Goal: Task Accomplishment & Management: Manage account settings

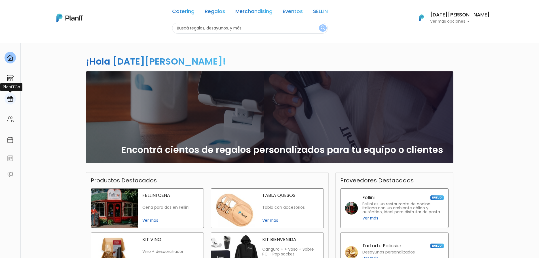
click at [10, 99] on img at bounding box center [10, 99] width 7 height 7
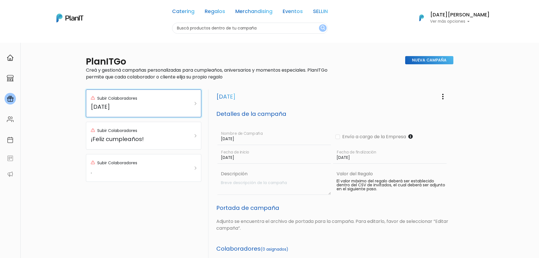
click at [174, 109] on h5 "FAMILY DAY" at bounding box center [136, 106] width 90 height 7
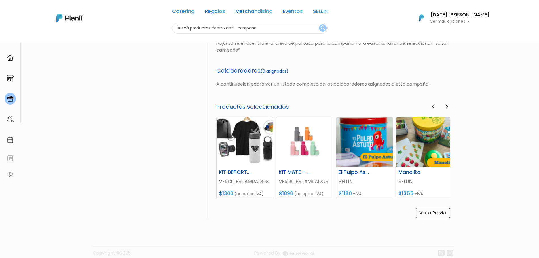
scroll to position [179, 0]
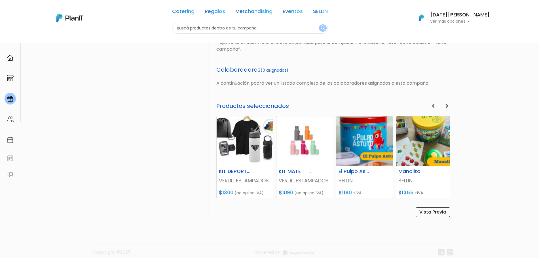
click at [445, 105] on button "Next" at bounding box center [447, 106] width 6 height 7
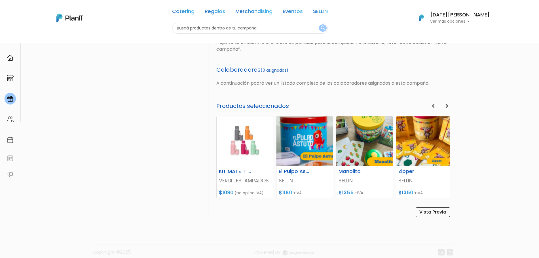
click at [445, 105] on button "Next" at bounding box center [447, 106] width 6 height 7
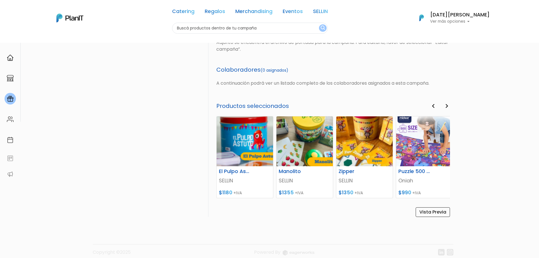
click at [445, 105] on button "Next" at bounding box center [447, 106] width 6 height 7
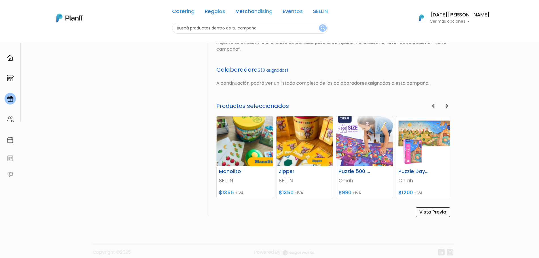
click at [445, 105] on button "Next" at bounding box center [447, 106] width 6 height 7
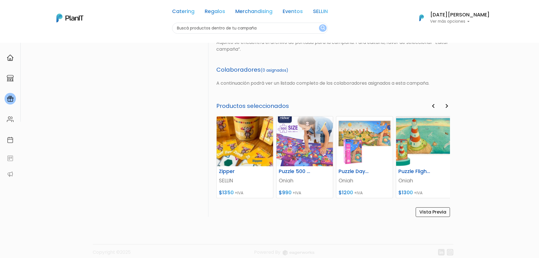
click at [445, 105] on button "Next" at bounding box center [447, 106] width 6 height 7
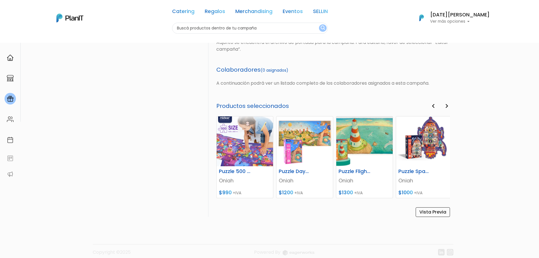
click at [445, 105] on button "Next" at bounding box center [447, 106] width 6 height 7
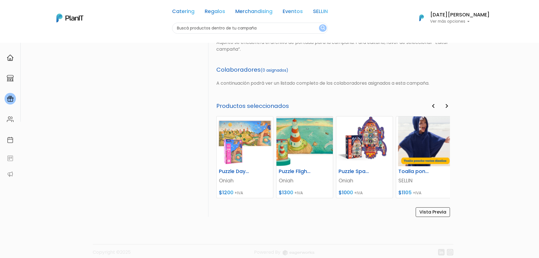
click at [445, 105] on button "Next" at bounding box center [447, 106] width 6 height 7
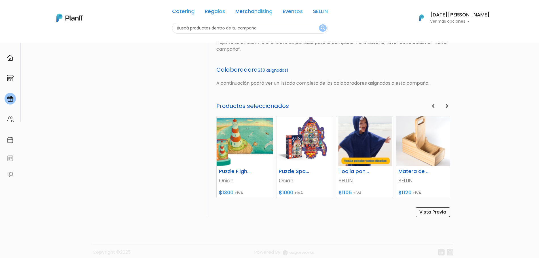
click at [445, 105] on button "Next" at bounding box center [447, 106] width 6 height 7
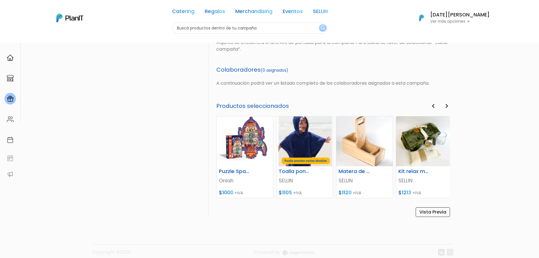
click at [445, 105] on button "Next" at bounding box center [447, 106] width 6 height 7
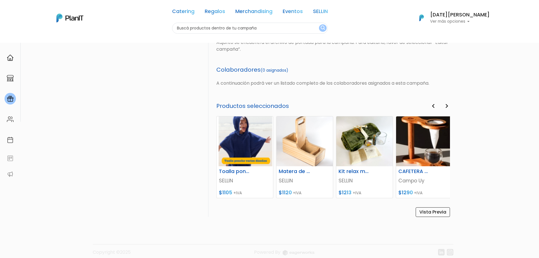
click at [445, 105] on button "Next" at bounding box center [447, 106] width 6 height 7
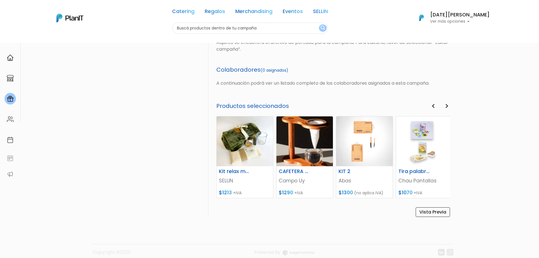
click at [445, 105] on button "Next" at bounding box center [447, 106] width 6 height 7
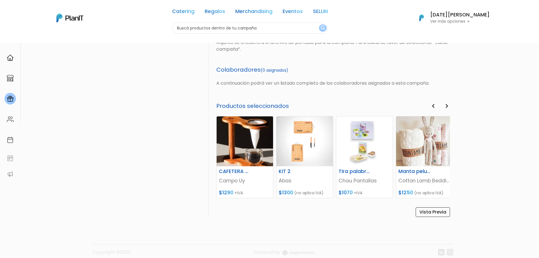
click at [432, 108] on icon "button" at bounding box center [433, 106] width 3 height 5
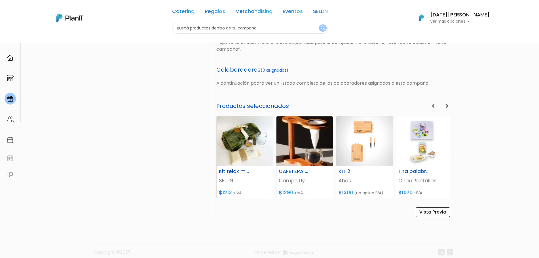
click at [432, 108] on icon "button" at bounding box center [433, 106] width 3 height 5
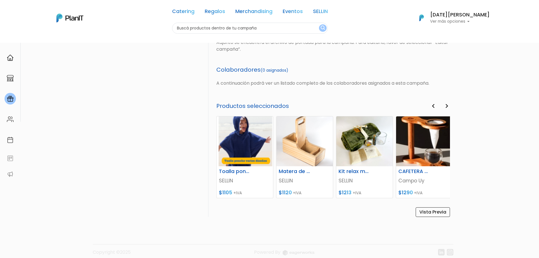
click at [432, 108] on icon "button" at bounding box center [433, 106] width 3 height 5
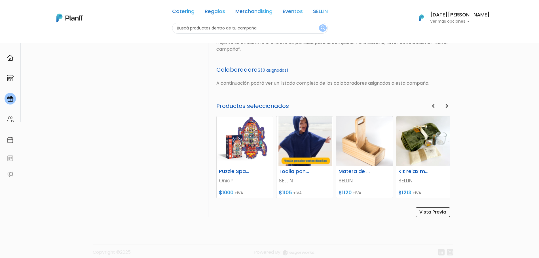
click at [432, 108] on icon "button" at bounding box center [433, 106] width 3 height 5
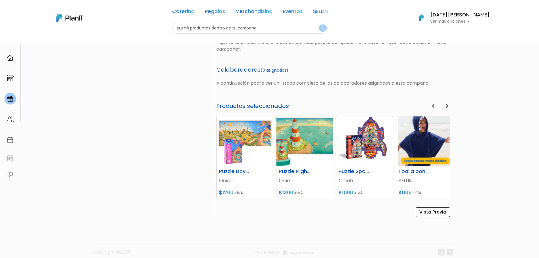
click at [432, 108] on icon "button" at bounding box center [433, 106] width 3 height 5
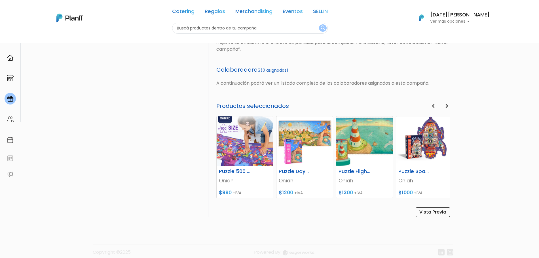
click at [432, 108] on icon "button" at bounding box center [433, 106] width 3 height 5
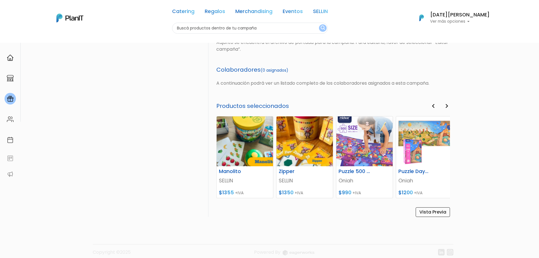
click at [432, 108] on icon "button" at bounding box center [433, 106] width 3 height 5
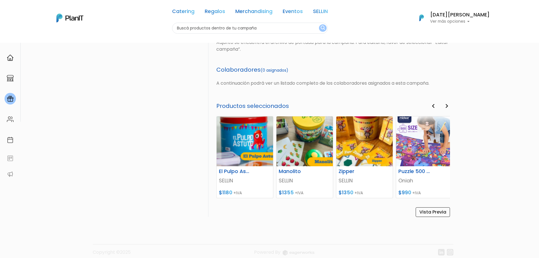
click at [432, 108] on icon "button" at bounding box center [433, 106] width 3 height 5
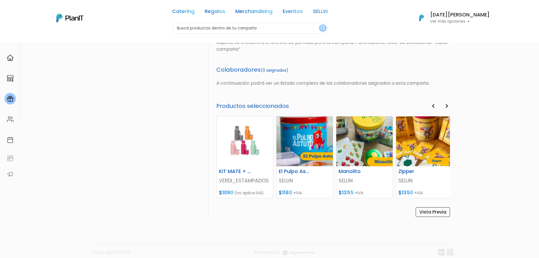
click at [432, 108] on icon "button" at bounding box center [433, 106] width 3 height 5
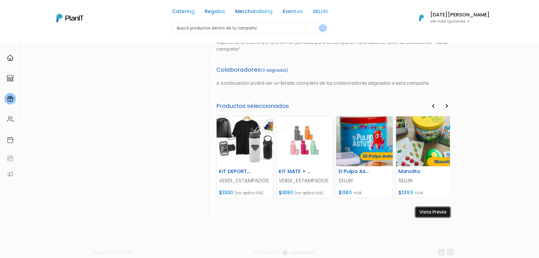
click at [431, 210] on link "Vista Previa" at bounding box center [433, 212] width 34 height 10
click at [444, 105] on button "Next" at bounding box center [447, 106] width 6 height 7
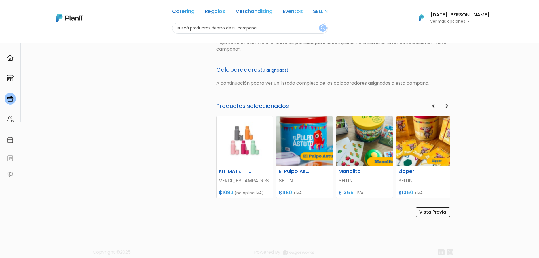
click at [444, 105] on button "Next" at bounding box center [447, 106] width 6 height 7
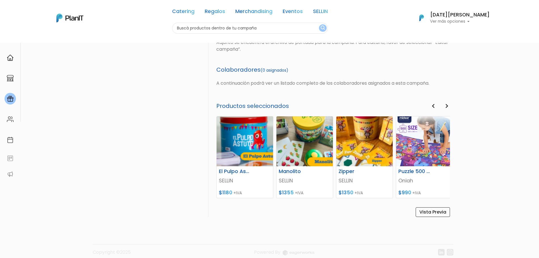
click at [444, 105] on button "Next" at bounding box center [447, 106] width 6 height 7
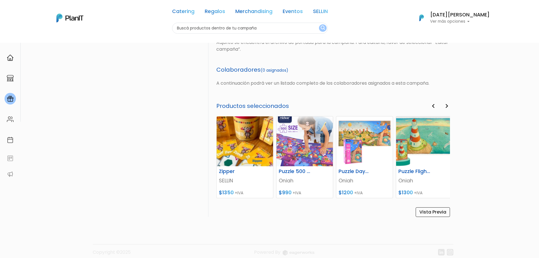
click at [444, 105] on button "Next" at bounding box center [447, 106] width 6 height 7
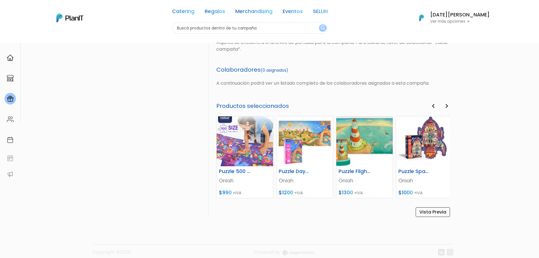
click at [444, 105] on button "Next" at bounding box center [447, 106] width 6 height 7
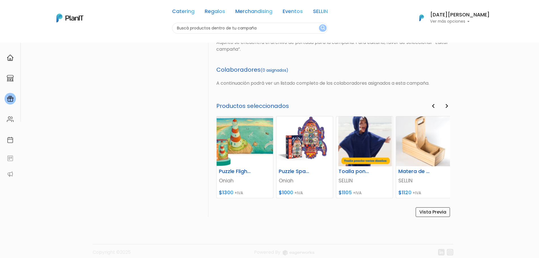
click at [444, 105] on button "Next" at bounding box center [447, 106] width 6 height 7
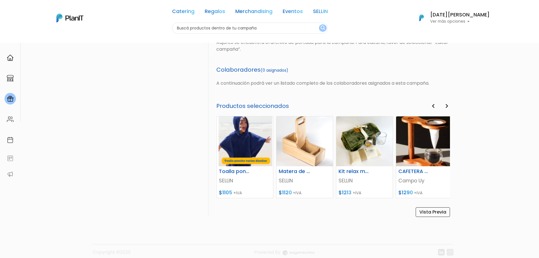
click at [444, 105] on button "Next" at bounding box center [447, 106] width 6 height 7
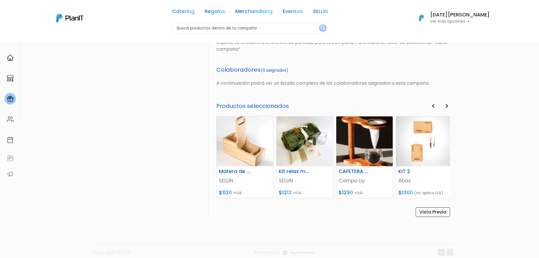
click at [444, 105] on button "Next" at bounding box center [447, 106] width 6 height 7
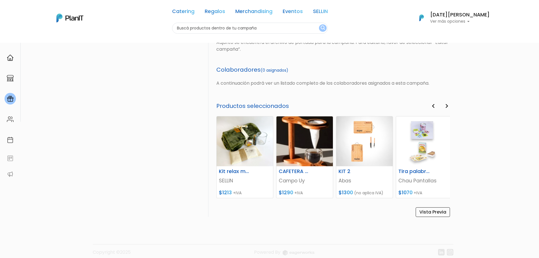
click at [444, 105] on button "Next" at bounding box center [447, 106] width 6 height 7
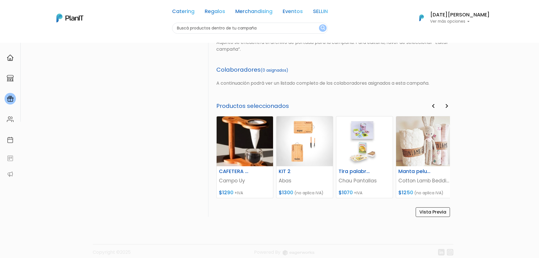
click at [1, 98] on link at bounding box center [10, 99] width 20 height 16
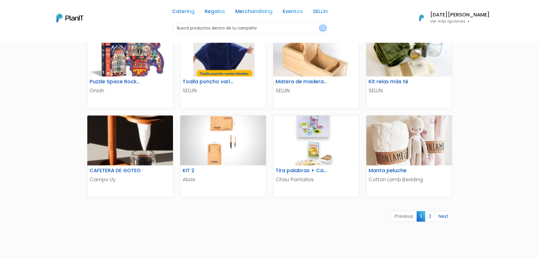
scroll to position [283, 0]
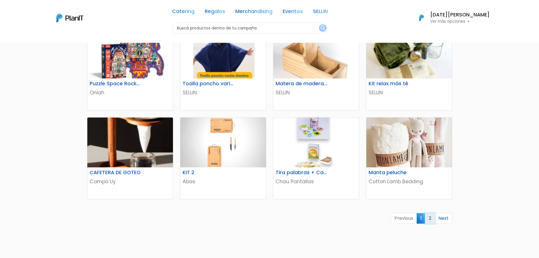
click at [429, 218] on link "2" at bounding box center [430, 218] width 10 height 11
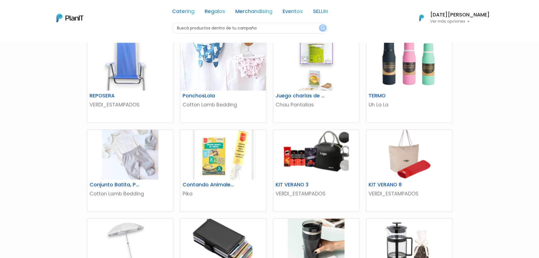
scroll to position [109, 0]
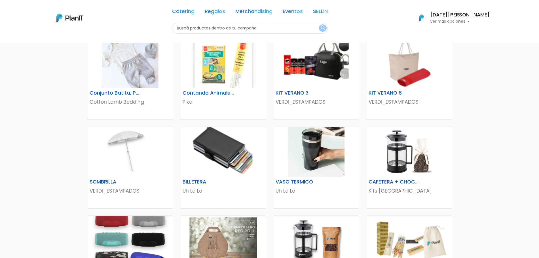
drag, startPoint x: 544, startPoint y: 77, endPoint x: 541, endPoint y: 142, distance: 65.0
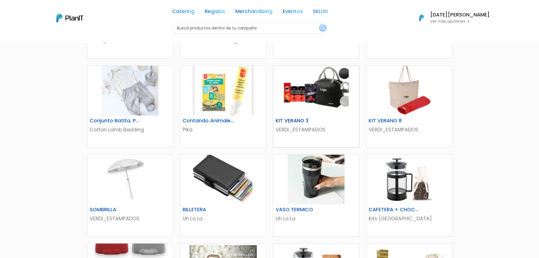
click at [309, 88] on img at bounding box center [316, 91] width 86 height 50
click at [298, 119] on h6 "KIT VERANO 3" at bounding box center [301, 121] width 59 height 6
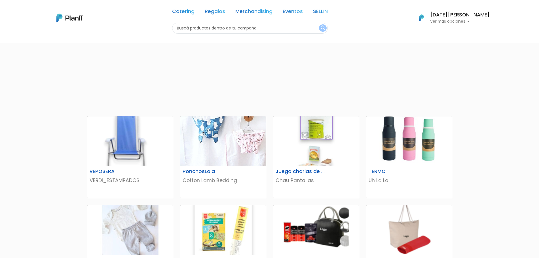
scroll to position [0, 0]
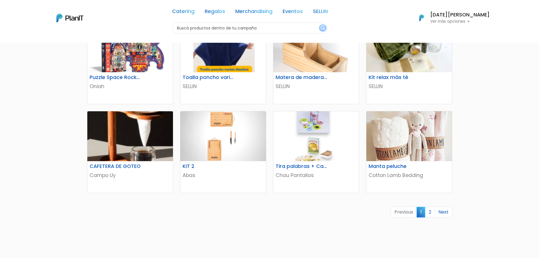
scroll to position [292, 0]
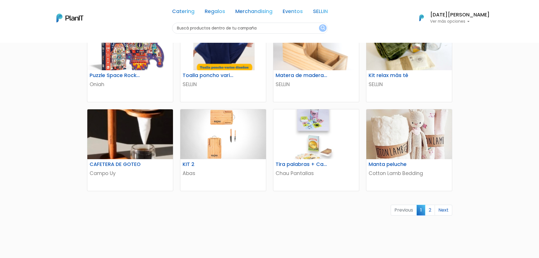
click at [423, 213] on span "1" at bounding box center [420, 210] width 9 height 10
click at [428, 212] on link "2" at bounding box center [430, 210] width 10 height 11
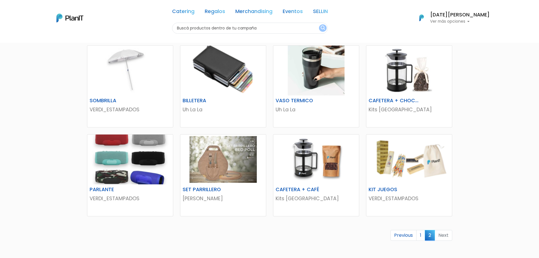
scroll to position [281, 0]
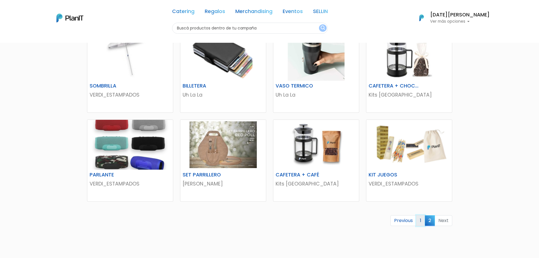
click at [420, 223] on link "1" at bounding box center [420, 220] width 9 height 11
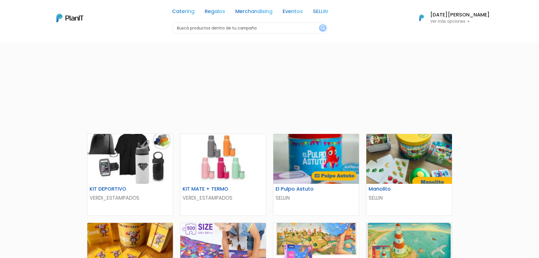
click at [65, 12] on link at bounding box center [69, 18] width 27 height 12
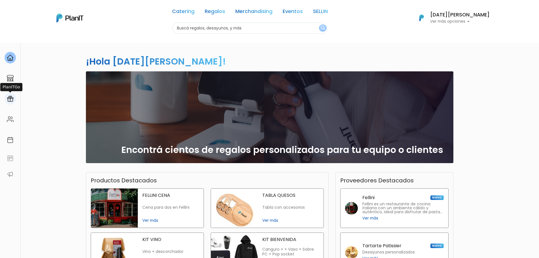
click at [7, 100] on img at bounding box center [10, 99] width 7 height 7
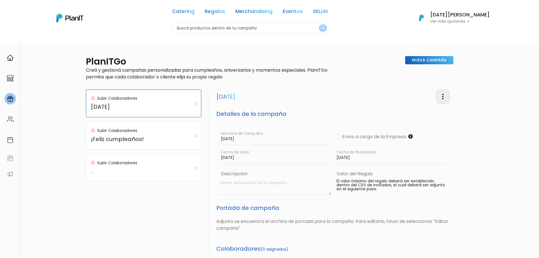
click at [443, 95] on img "button" at bounding box center [442, 96] width 7 height 7
click at [424, 109] on link "Editar Campaña" at bounding box center [423, 113] width 51 height 12
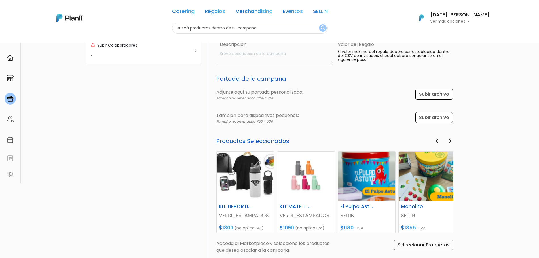
scroll to position [118, 0]
click at [427, 93] on input "file" at bounding box center [433, 94] width 39 height 11
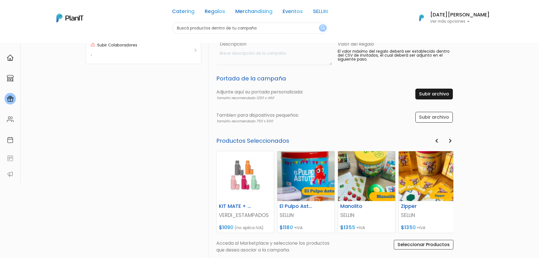
type input "C:\fakepath\Banners web.png"
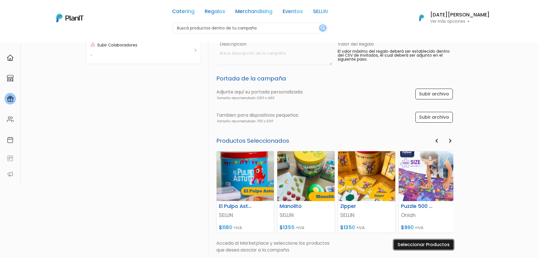
click at [422, 246] on input "Seleccionar Productos" at bounding box center [424, 245] width 60 height 10
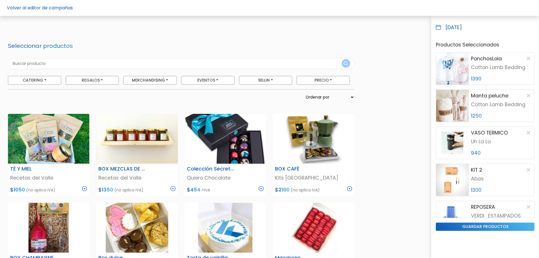
click at [198, 66] on input "text" at bounding box center [181, 63] width 346 height 11
type input "magic"
click at [342, 59] on button "submit" at bounding box center [346, 63] width 9 height 9
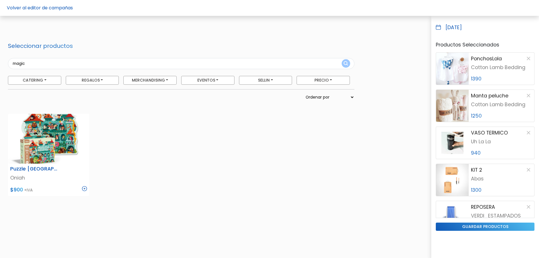
drag, startPoint x: 32, startPoint y: 65, endPoint x: 0, endPoint y: 69, distance: 31.9
click at [0, 69] on div "Volver al editor de campañas Seleccionar productos magic Catering Licuados Parr…" at bounding box center [269, 168] width 539 height 251
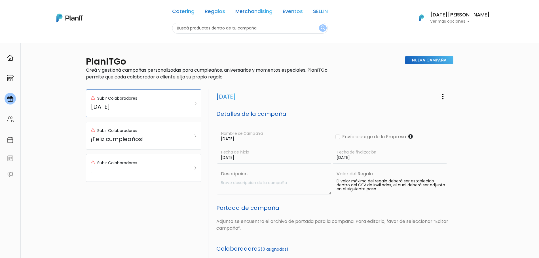
scroll to position [186, 0]
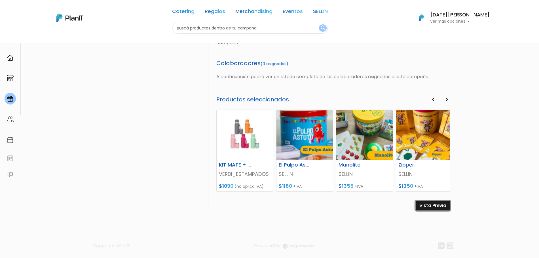
click at [433, 205] on link "Vista Previa" at bounding box center [433, 206] width 34 height 10
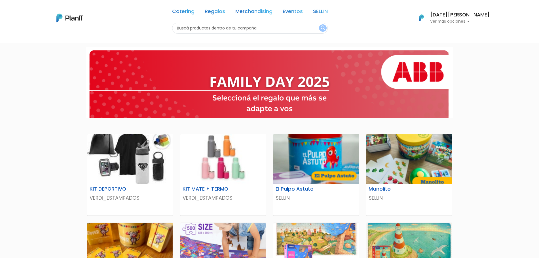
drag, startPoint x: 544, startPoint y: 98, endPoint x: 544, endPoint y: 81, distance: 17.3
click at [539, 81] on html "Catering Regalos Merchandising Eventos SELLIN Catering Regalos Merchandising Ev…" at bounding box center [269, 129] width 539 height 258
click at [223, 12] on link "Regalos" at bounding box center [215, 12] width 20 height 7
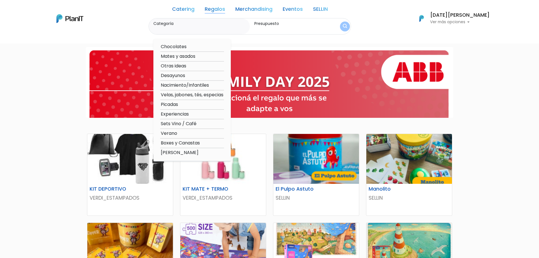
click at [190, 152] on option "[PERSON_NAME]" at bounding box center [192, 152] width 64 height 7
type input "[PERSON_NAME]"
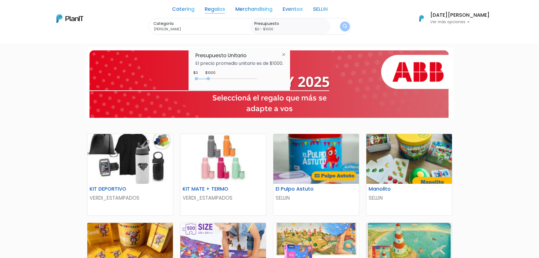
click at [242, 75] on div "$1000 $0 0 : 1000 0 1000 0,1000" at bounding box center [239, 79] width 88 height 11
click at [240, 78] on div "0 : 1000 0 1000" at bounding box center [228, 80] width 60 height 6
drag, startPoint x: 240, startPoint y: 78, endPoint x: 265, endPoint y: 82, distance: 25.7
click at [265, 82] on div "+$5000 $0 0 : 5000 0 5000 0,5000" at bounding box center [239, 79] width 88 height 11
type input "$0 - Más de $5000"
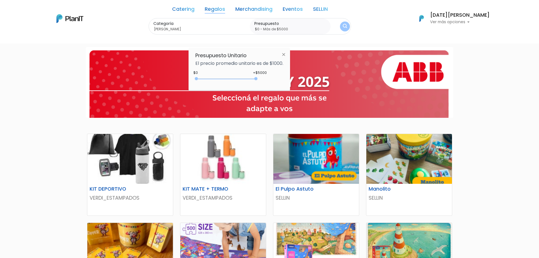
click at [350, 23] on button "submit" at bounding box center [345, 27] width 10 height 10
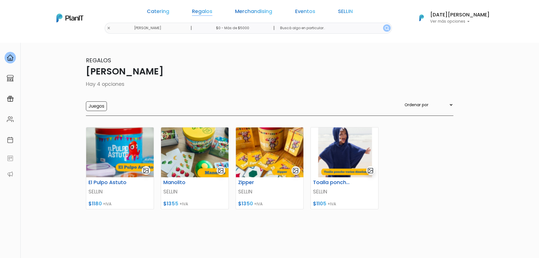
click at [212, 14] on link "Regalos" at bounding box center [202, 12] width 20 height 7
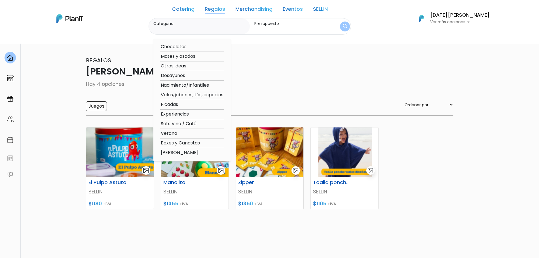
click at [279, 94] on div "[PERSON_NAME] Hay 4 opciones Juegos Ordenar por Menor Precio Mayor Precio Revie…" at bounding box center [269, 86] width 367 height 60
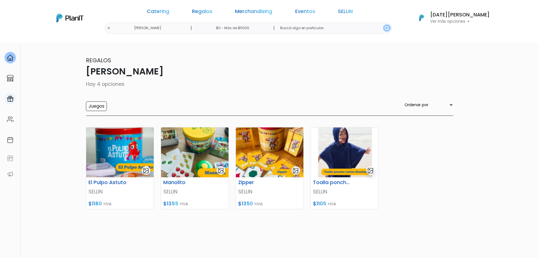
click at [1, 100] on link at bounding box center [10, 99] width 20 height 16
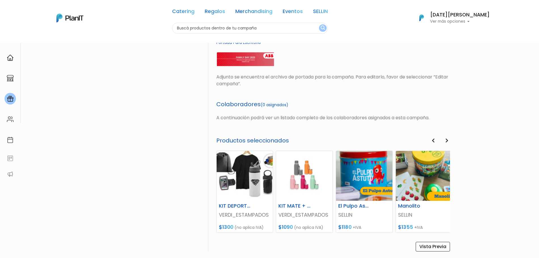
scroll to position [178, 0]
click at [431, 250] on link "Vista Previa" at bounding box center [433, 247] width 34 height 10
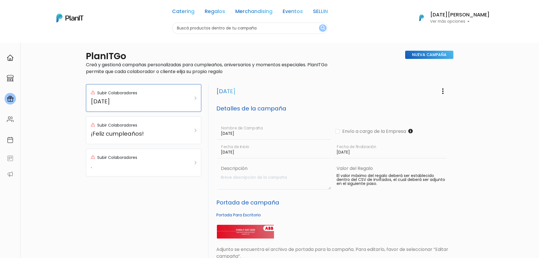
scroll to position [0, 0]
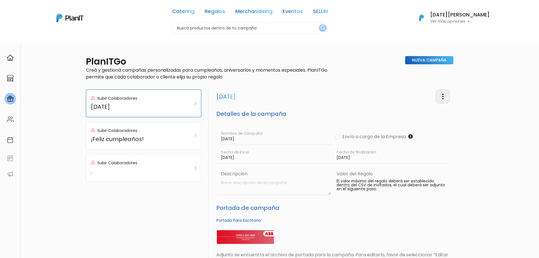
click at [444, 101] on button "button" at bounding box center [443, 97] width 14 height 14
click at [418, 110] on link "Editar Campaña" at bounding box center [423, 113] width 51 height 12
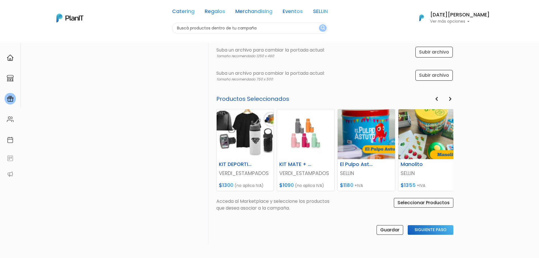
scroll to position [219, 0]
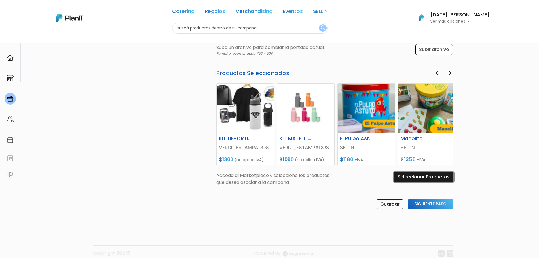
click at [420, 177] on input "Seleccionar Productos" at bounding box center [424, 177] width 60 height 10
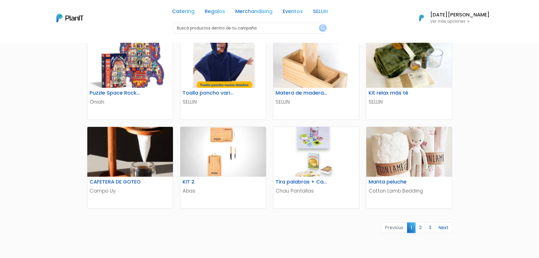
scroll to position [285, 0]
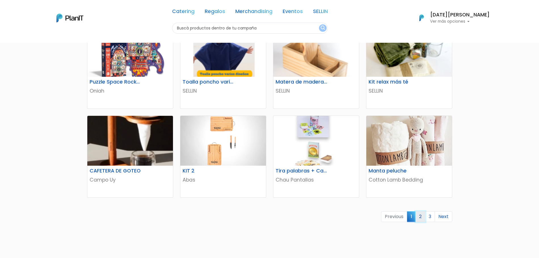
click at [423, 217] on link "2" at bounding box center [420, 216] width 10 height 11
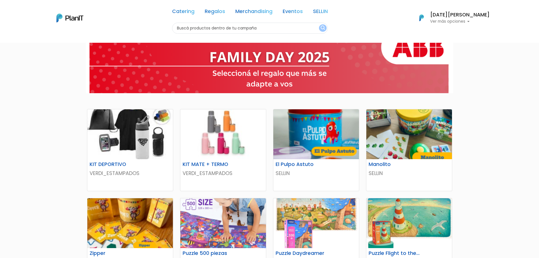
scroll to position [338, 0]
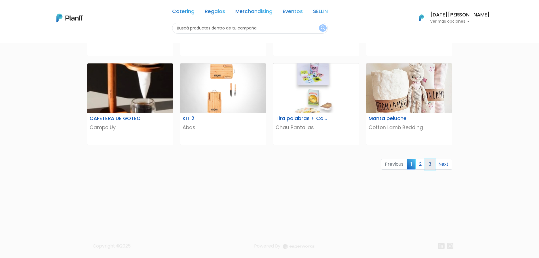
click at [428, 166] on link "3" at bounding box center [430, 164] width 10 height 11
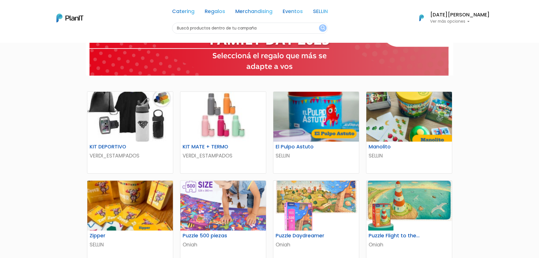
scroll to position [0, 0]
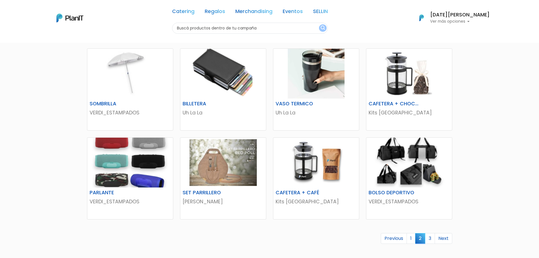
scroll to position [285, 0]
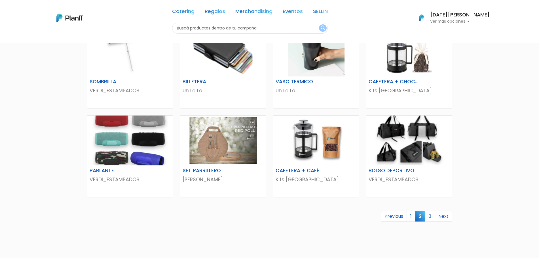
drag, startPoint x: 544, startPoint y: 69, endPoint x: 540, endPoint y: 187, distance: 117.7
click at [431, 213] on link "3" at bounding box center [430, 216] width 10 height 11
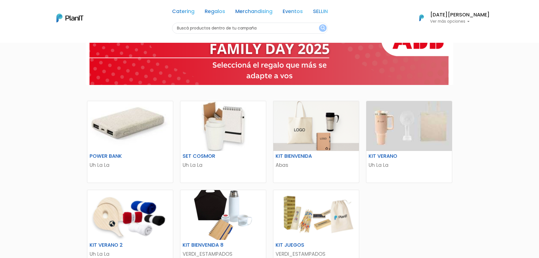
scroll to position [31, 0]
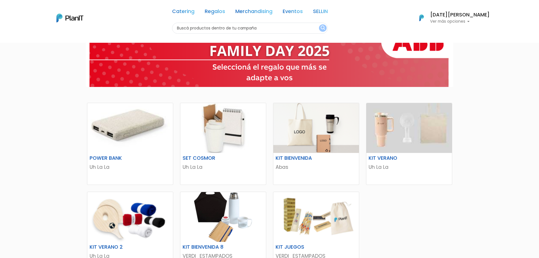
drag, startPoint x: 544, startPoint y: 106, endPoint x: 544, endPoint y: 124, distance: 18.1
click at [539, 124] on html "Catering Regalos Merchandising Eventos SELLIN Catering Regalos Merchandising Ev…" at bounding box center [269, 98] width 539 height 258
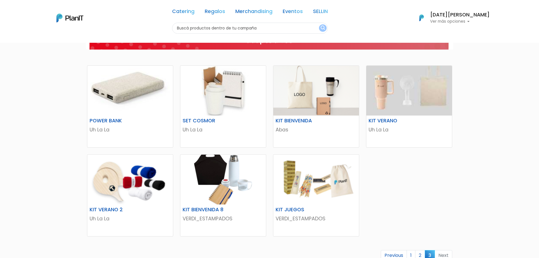
scroll to position [65, 0]
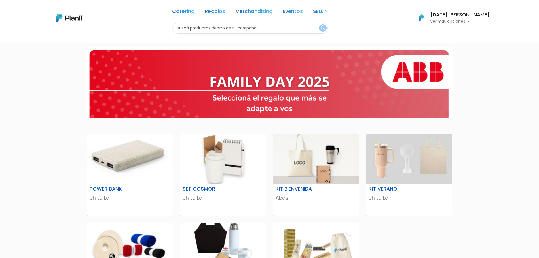
click at [225, 25] on input "text" at bounding box center [250, 28] width 156 height 11
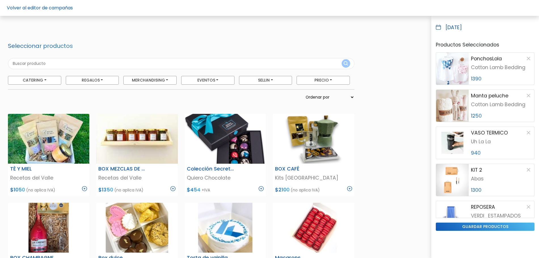
drag, startPoint x: 544, startPoint y: 80, endPoint x: 533, endPoint y: 52, distance: 30.3
click at [533, 52] on html "Volver al editor de campañas Seleccionar productos Catering [GEOGRAPHIC_DATA] P…" at bounding box center [269, 129] width 539 height 258
click at [156, 65] on input "text" at bounding box center [181, 63] width 346 height 11
type input "magical"
click at [342, 59] on button "submit" at bounding box center [346, 63] width 9 height 9
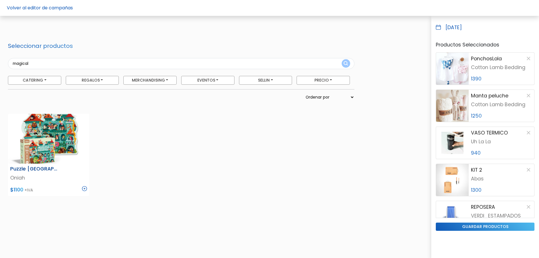
click at [88, 189] on div "Puzzle Magical Castle Oniah $1100 +IVA" at bounding box center [48, 180] width 81 height 32
click at [84, 190] on img at bounding box center [84, 188] width 5 height 5
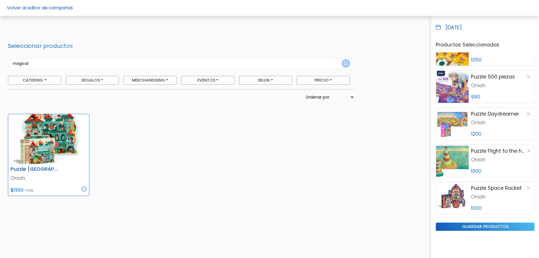
scroll to position [889, 0]
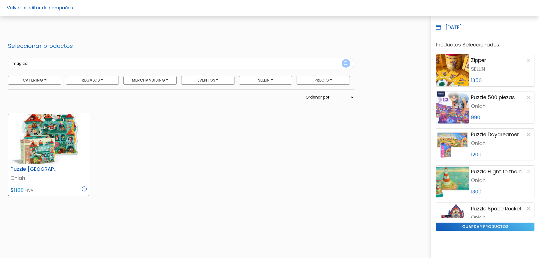
click at [473, 117] on p "990" at bounding box center [501, 117] width 61 height 7
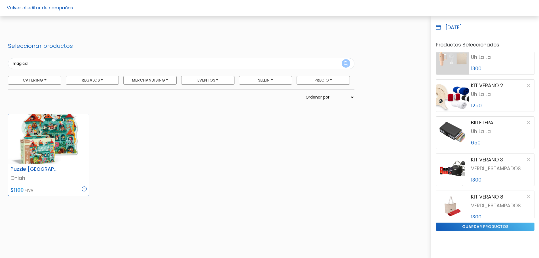
scroll to position [355, 0]
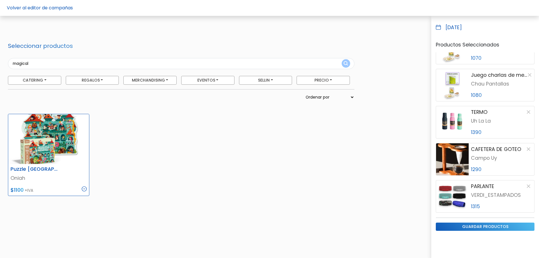
click at [133, 128] on div "Puzzle Magical Castle Oniah $1100 +IVA slide 1 of 1 slide 1 of 1 Description Pu…" at bounding box center [181, 174] width 353 height 134
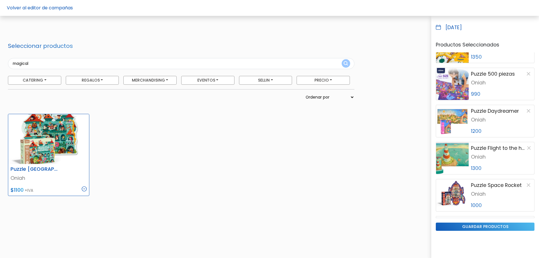
scroll to position [910, 0]
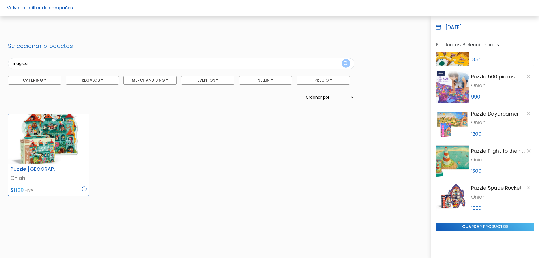
click at [443, 164] on img at bounding box center [452, 161] width 33 height 32
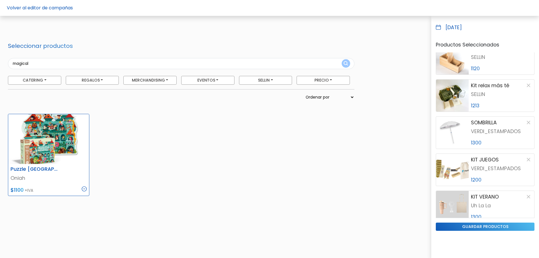
scroll to position [1109, 0]
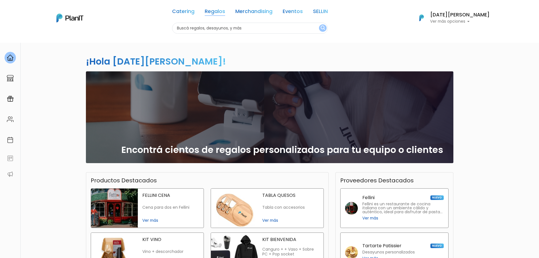
click at [221, 13] on link "Regalos" at bounding box center [215, 12] width 20 height 7
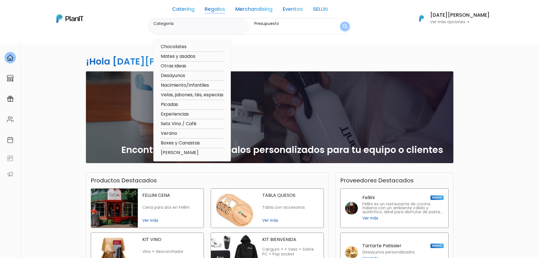
click at [191, 152] on option "[PERSON_NAME]" at bounding box center [192, 152] width 64 height 7
type input "[PERSON_NAME]"
type input "$0 - $1000"
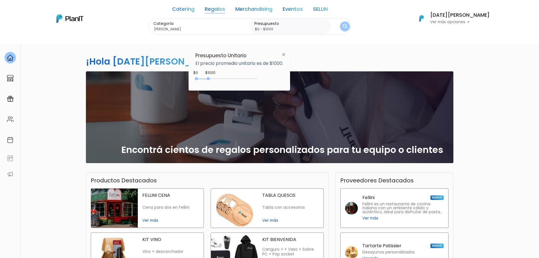
click at [221, 81] on div "0 : 1000 0 1000" at bounding box center [228, 80] width 60 height 6
click at [264, 72] on div "Presupuesto Unitario El precio promedio unitario es de $1000. $1000 $0 0 : 1950…" at bounding box center [238, 69] width 101 height 42
click at [256, 75] on div "$1000 $0 0 : 1950 0 1950 0,1950" at bounding box center [239, 79] width 88 height 11
click at [256, 76] on div "$1000 $0 0 : 1950 0 1950 0,1950" at bounding box center [239, 79] width 88 height 11
click at [252, 77] on div "0 : 4550 0 4550" at bounding box center [228, 80] width 60 height 6
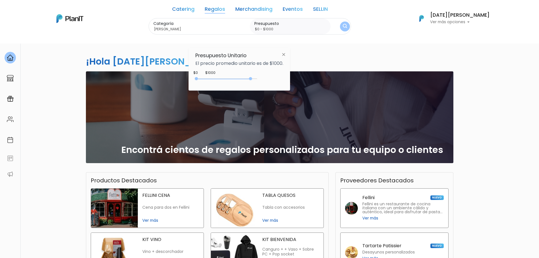
click at [347, 23] on div "Categoría Niñez - SELLIN Chocolates Mates y asados Otras ideas Desayunos Nacimi…" at bounding box center [250, 26] width 202 height 17
click at [347, 28] on img "submit" at bounding box center [345, 26] width 4 height 5
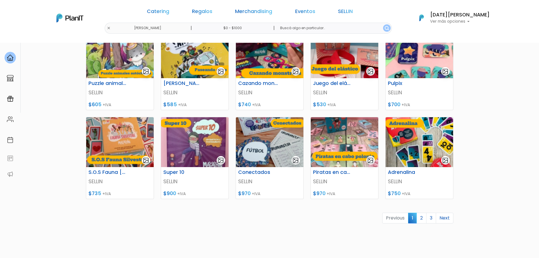
scroll to position [214, 0]
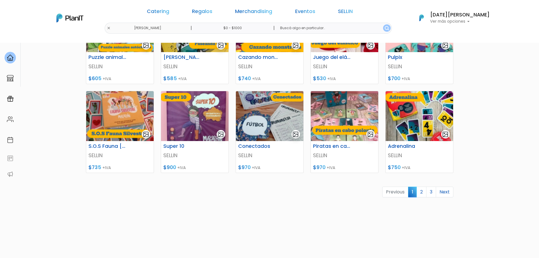
click at [334, 114] on img at bounding box center [344, 116] width 67 height 50
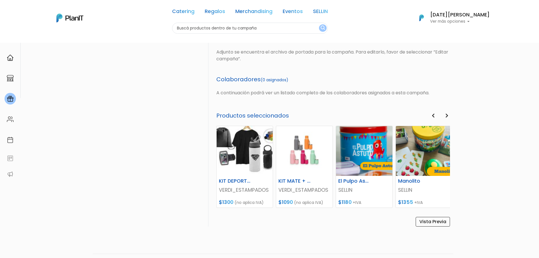
scroll to position [219, 0]
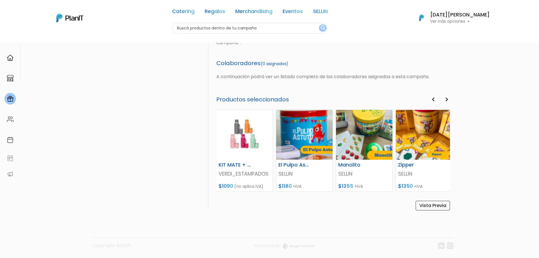
click at [446, 101] on icon "button" at bounding box center [446, 99] width 3 height 5
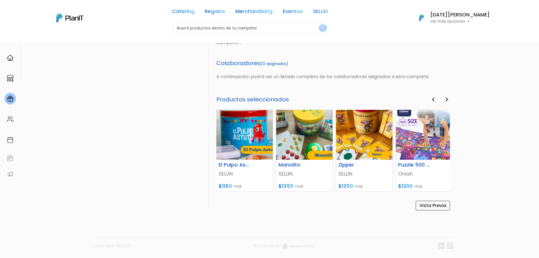
click at [446, 101] on icon "button" at bounding box center [446, 99] width 3 height 5
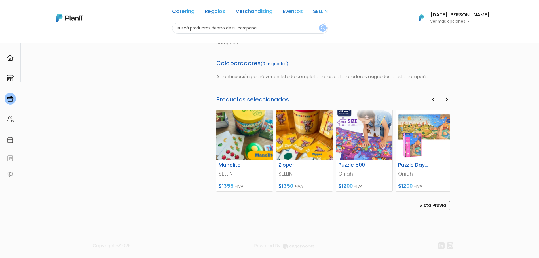
click at [446, 101] on icon "button" at bounding box center [446, 99] width 3 height 5
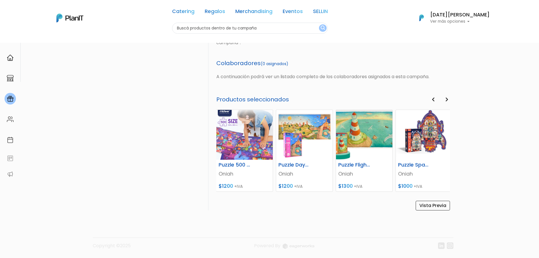
click at [446, 101] on icon "button" at bounding box center [446, 99] width 3 height 5
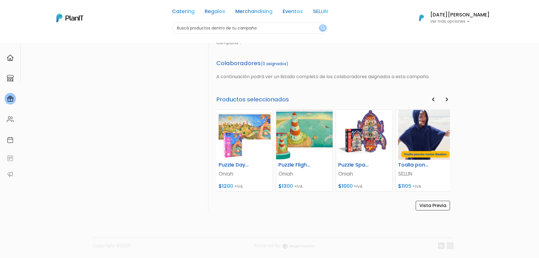
click at [446, 101] on icon "button" at bounding box center [446, 99] width 3 height 5
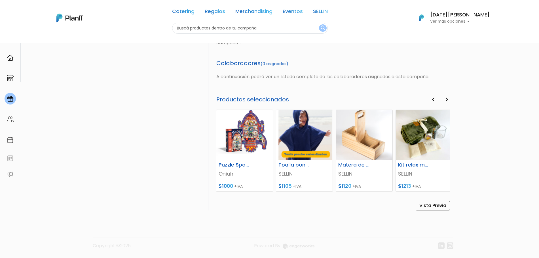
click at [446, 101] on icon "button" at bounding box center [446, 99] width 3 height 5
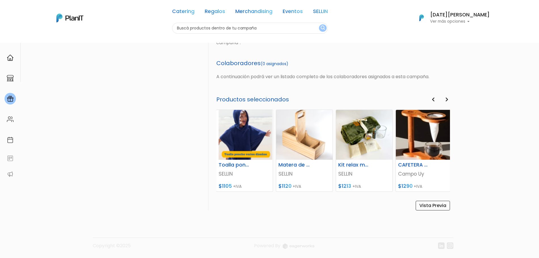
click at [446, 101] on icon "button" at bounding box center [446, 99] width 3 height 5
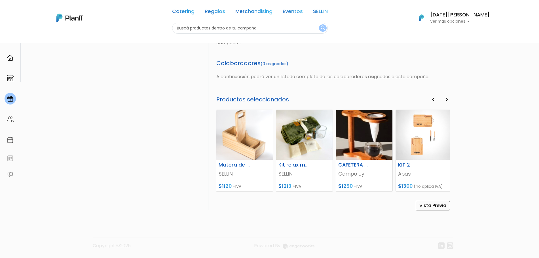
click at [446, 101] on icon "button" at bounding box center [446, 99] width 3 height 5
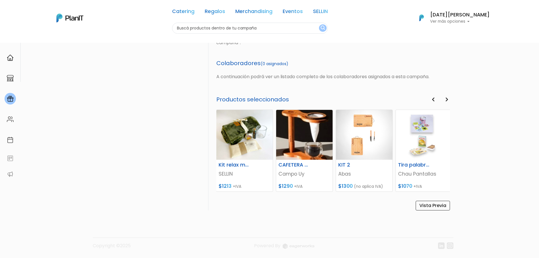
click at [446, 101] on icon "button" at bounding box center [446, 99] width 3 height 5
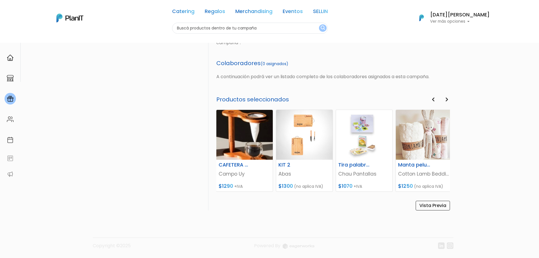
click at [446, 101] on icon "button" at bounding box center [446, 99] width 3 height 5
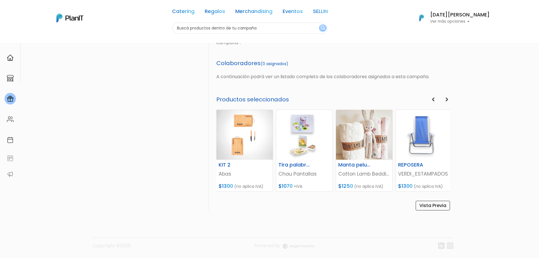
click at [446, 101] on icon "button" at bounding box center [446, 99] width 3 height 5
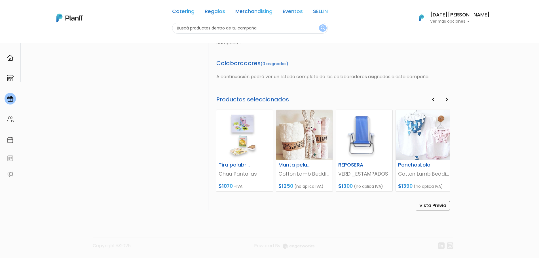
click at [446, 101] on icon "button" at bounding box center [446, 99] width 3 height 5
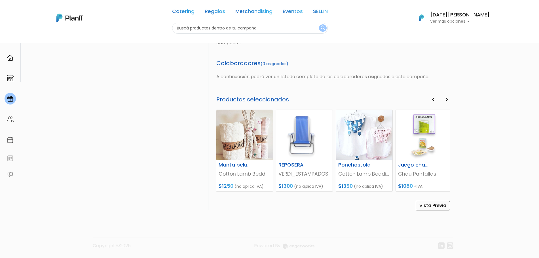
click at [446, 101] on icon "button" at bounding box center [446, 99] width 3 height 5
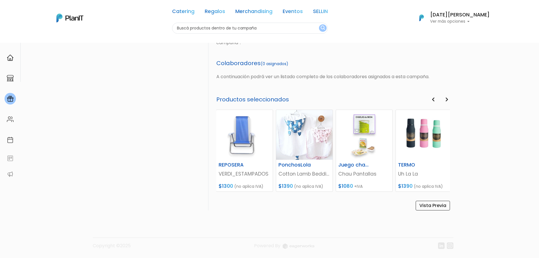
click at [446, 101] on icon "button" at bounding box center [446, 99] width 3 height 5
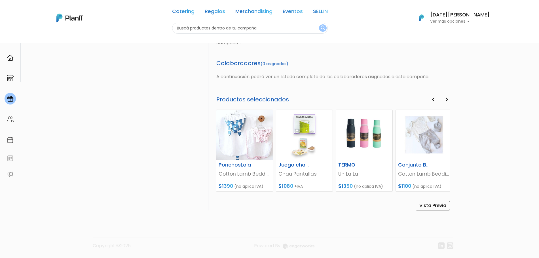
click at [446, 101] on icon "button" at bounding box center [446, 99] width 3 height 5
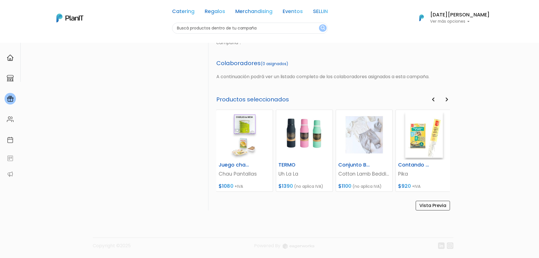
click at [446, 101] on icon "button" at bounding box center [446, 99] width 3 height 5
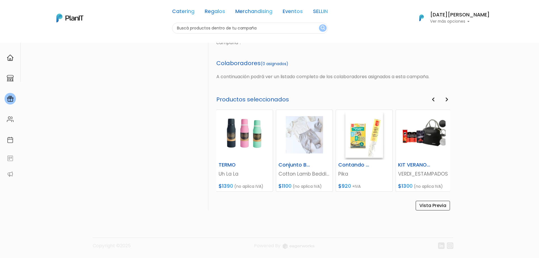
click at [446, 101] on icon "button" at bounding box center [446, 99] width 3 height 5
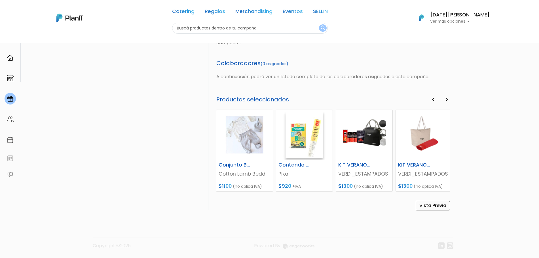
click at [446, 101] on icon "button" at bounding box center [446, 99] width 3 height 5
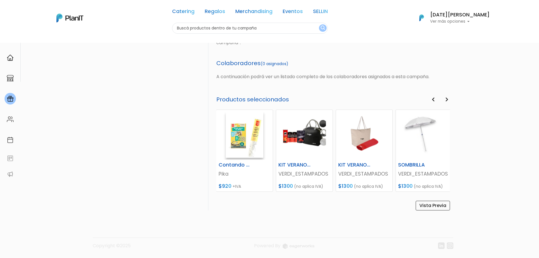
click at [446, 101] on icon "button" at bounding box center [446, 99] width 3 height 5
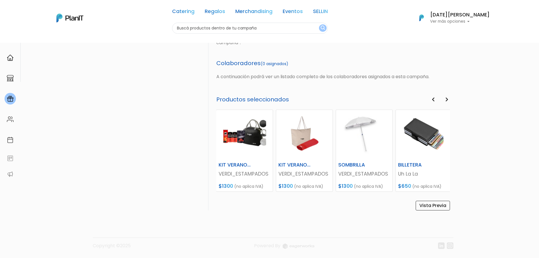
click at [446, 101] on icon "button" at bounding box center [446, 99] width 3 height 5
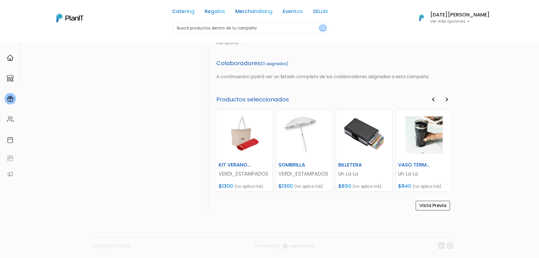
click at [446, 101] on icon "button" at bounding box center [446, 99] width 3 height 5
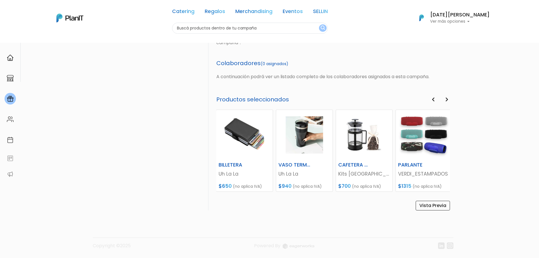
click at [446, 101] on icon "button" at bounding box center [446, 99] width 3 height 5
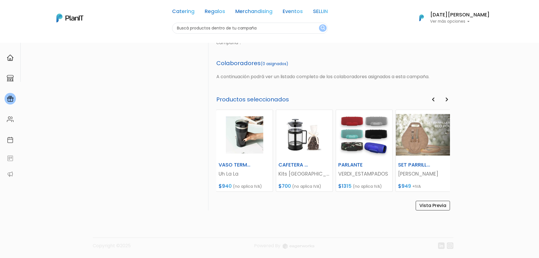
click at [446, 101] on icon "button" at bounding box center [446, 99] width 3 height 5
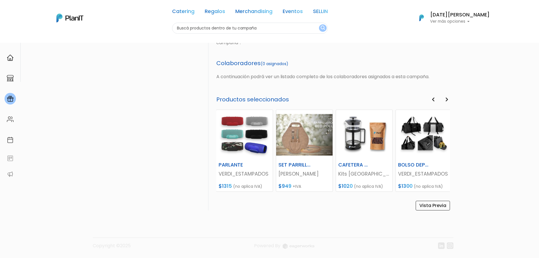
click at [446, 101] on icon "button" at bounding box center [446, 99] width 3 height 5
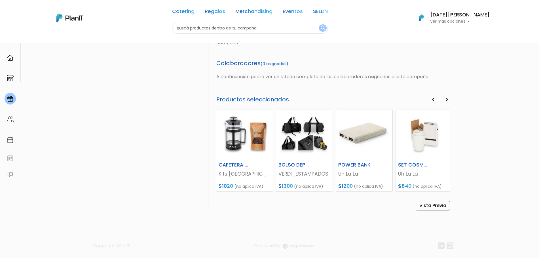
click at [446, 101] on icon "button" at bounding box center [446, 99] width 3 height 5
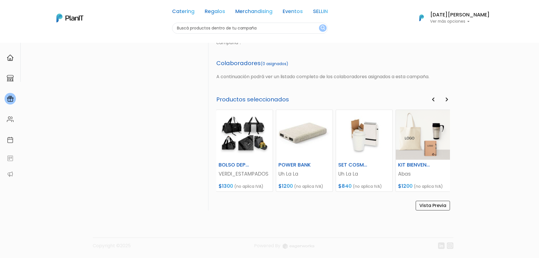
click at [446, 101] on icon "button" at bounding box center [446, 99] width 3 height 5
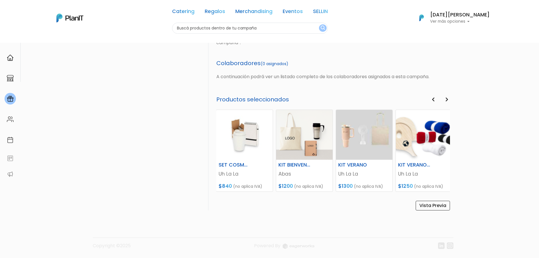
click at [446, 101] on icon "button" at bounding box center [446, 99] width 3 height 5
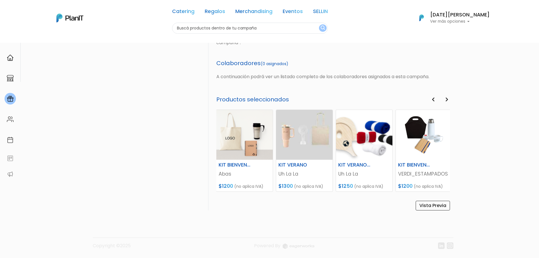
click at [446, 101] on icon "button" at bounding box center [446, 99] width 3 height 5
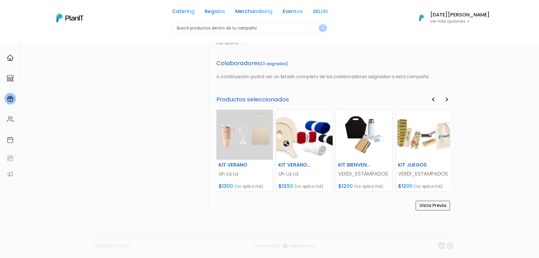
click at [434, 110] on div "slide 36 to 39 of 39 slide 36 to 39 of 39 KIT DEPORTIVO VERDI_ESTAMPADOS $1300 …" at bounding box center [333, 151] width 234 height 82
click at [434, 99] on icon "button" at bounding box center [433, 99] width 3 height 5
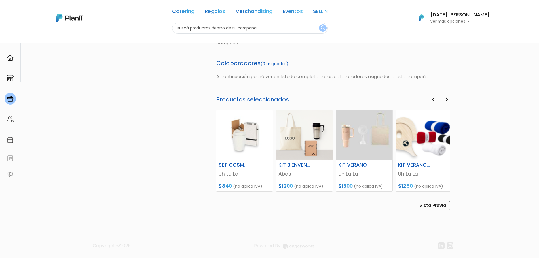
click at [434, 99] on icon "button" at bounding box center [433, 99] width 3 height 5
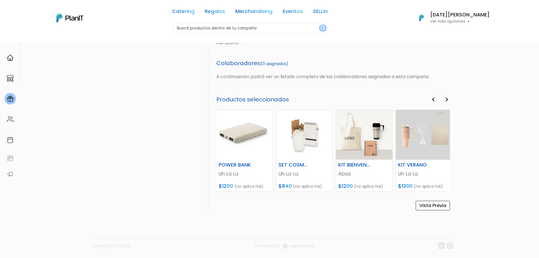
click at [434, 99] on icon "button" at bounding box center [433, 99] width 3 height 5
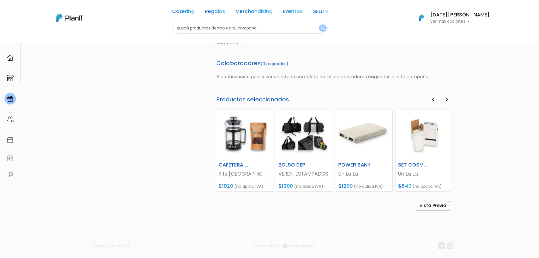
click at [434, 99] on icon "button" at bounding box center [433, 99] width 3 height 5
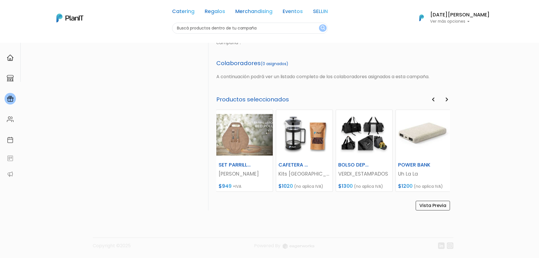
click at [434, 99] on icon "button" at bounding box center [433, 99] width 3 height 5
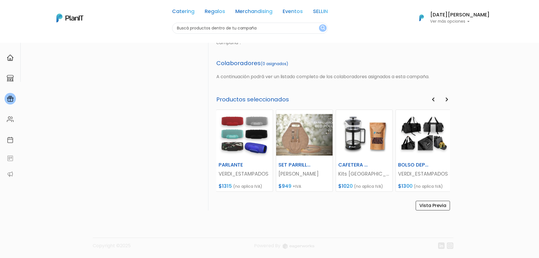
click at [434, 99] on icon "button" at bounding box center [433, 99] width 3 height 5
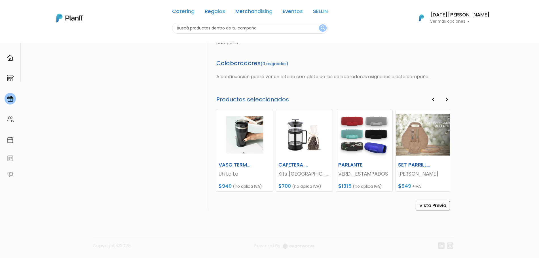
click at [434, 99] on icon "button" at bounding box center [433, 99] width 3 height 5
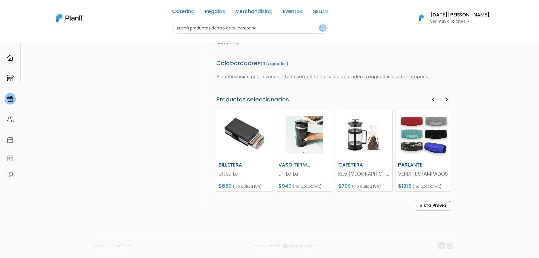
click at [434, 99] on icon "button" at bounding box center [433, 99] width 3 height 5
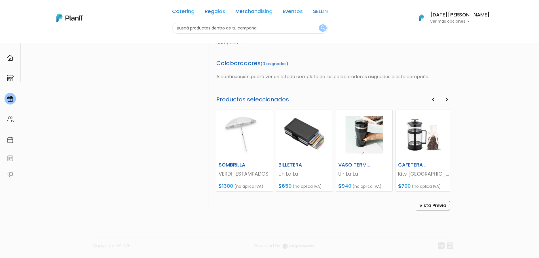
click at [434, 99] on icon "button" at bounding box center [433, 99] width 3 height 5
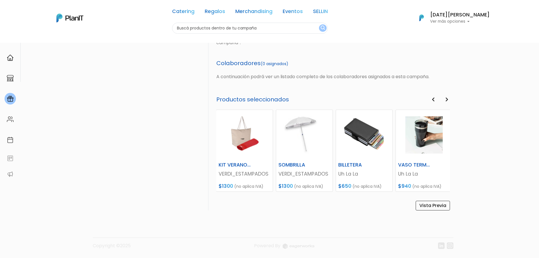
click at [434, 99] on icon "button" at bounding box center [433, 99] width 3 height 5
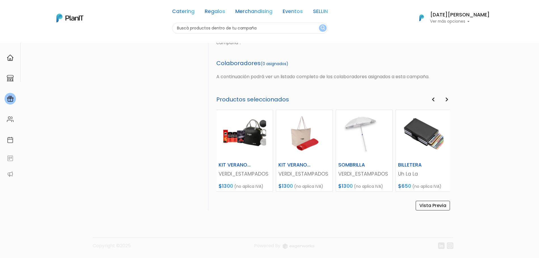
click at [434, 99] on icon "button" at bounding box center [433, 99] width 3 height 5
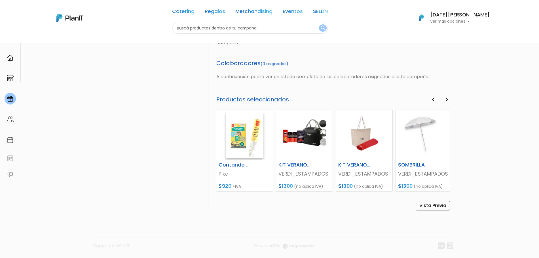
click at [434, 99] on icon "button" at bounding box center [433, 99] width 3 height 5
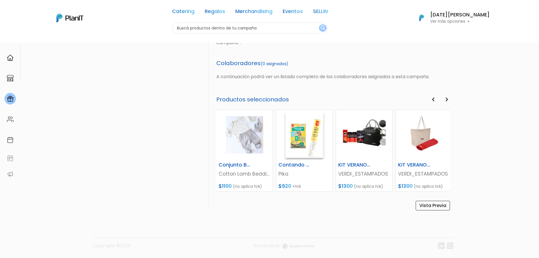
click at [434, 99] on icon "button" at bounding box center [433, 99] width 3 height 5
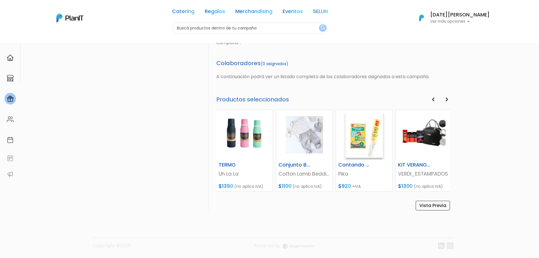
click at [434, 99] on icon "button" at bounding box center [433, 99] width 3 height 5
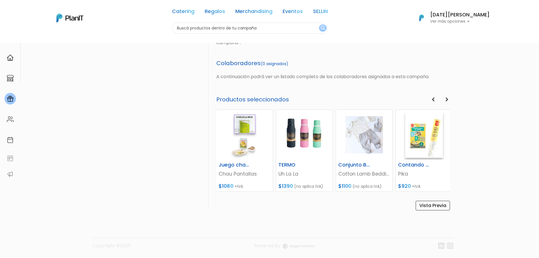
click at [434, 99] on icon "button" at bounding box center [433, 99] width 3 height 5
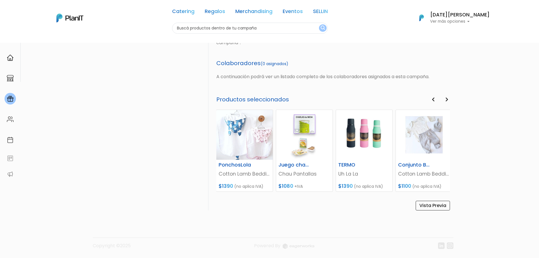
click at [434, 99] on icon "button" at bounding box center [433, 99] width 3 height 5
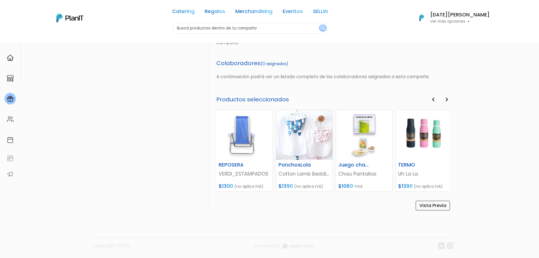
click at [434, 99] on icon "button" at bounding box center [433, 99] width 3 height 5
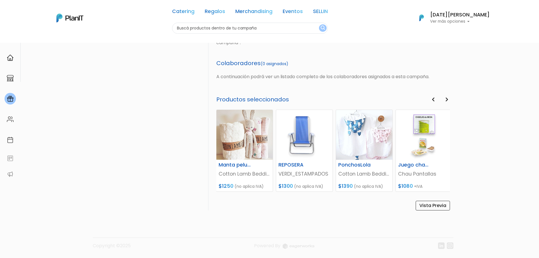
click at [446, 99] on icon "button" at bounding box center [446, 99] width 3 height 5
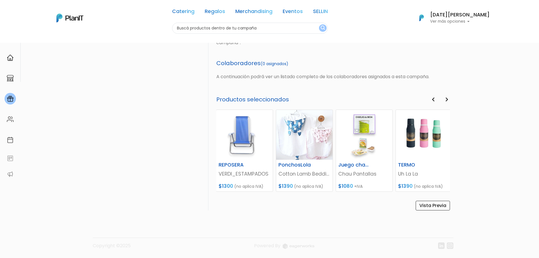
click at [446, 99] on icon "button" at bounding box center [446, 99] width 3 height 5
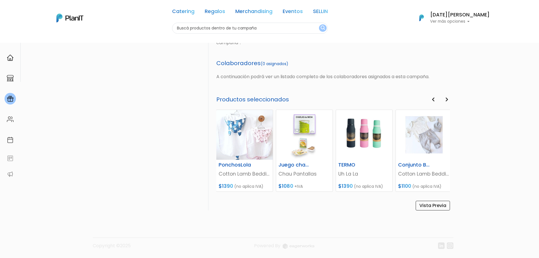
click at [446, 99] on icon "button" at bounding box center [446, 99] width 3 height 5
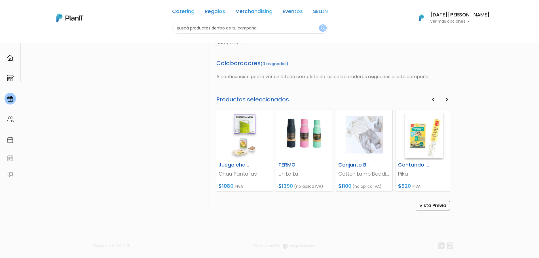
click at [446, 99] on icon "button" at bounding box center [446, 99] width 3 height 5
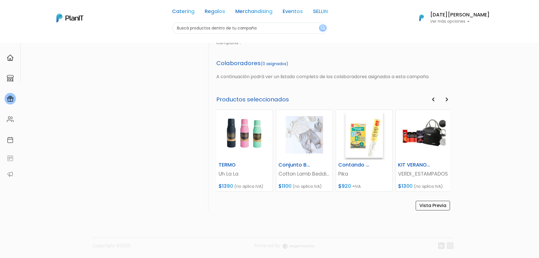
click at [431, 98] on button "Previous" at bounding box center [433, 99] width 6 height 7
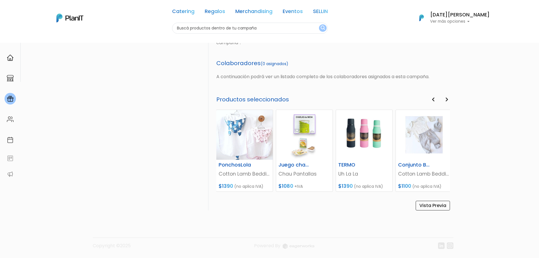
click at [431, 98] on button "Previous" at bounding box center [433, 99] width 6 height 7
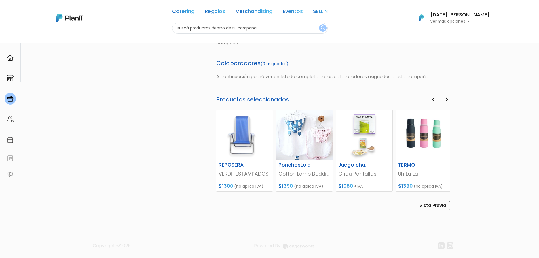
click at [431, 98] on button "Previous" at bounding box center [433, 99] width 6 height 7
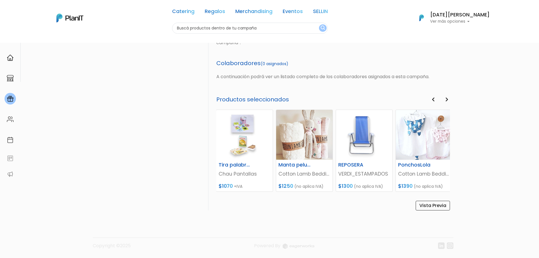
click at [431, 98] on button "Previous" at bounding box center [433, 99] width 6 height 7
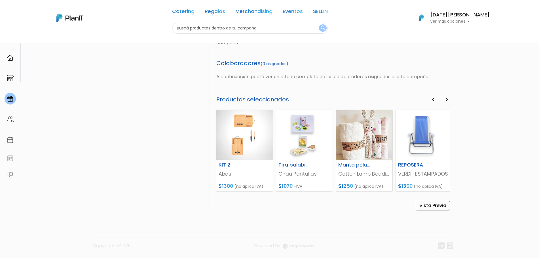
scroll to position [0, 0]
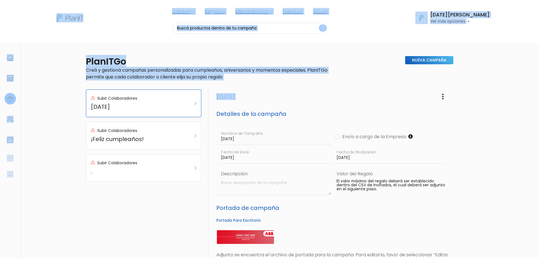
drag, startPoint x: 537, startPoint y: 89, endPoint x: 544, endPoint y: 94, distance: 8.5
click at [539, 94] on html "Catering Regalos Merchandising Eventos SELLIN Catering Regalos Merchandising Ev…" at bounding box center [269, 129] width 539 height 258
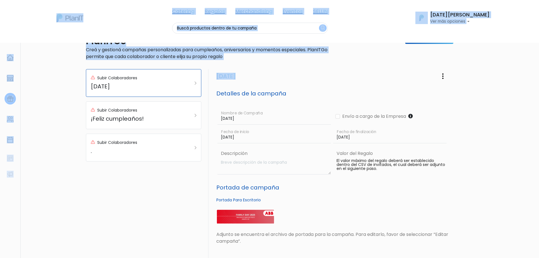
scroll to position [12, 0]
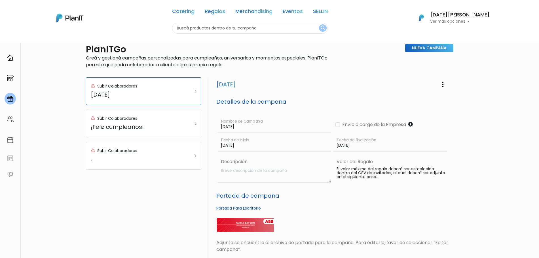
click at [472, 128] on div "PlanITGo Creá y gestioná campañas personalizadas para cumpleaños, aniversarios …" at bounding box center [269, 247] width 539 height 435
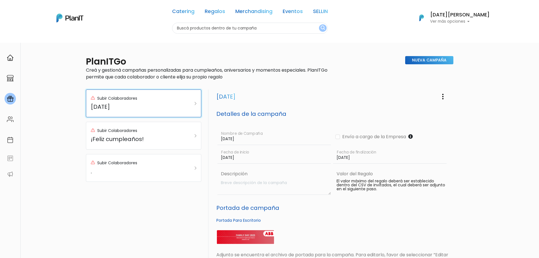
click at [156, 108] on h5 "[DATE]" at bounding box center [136, 106] width 90 height 7
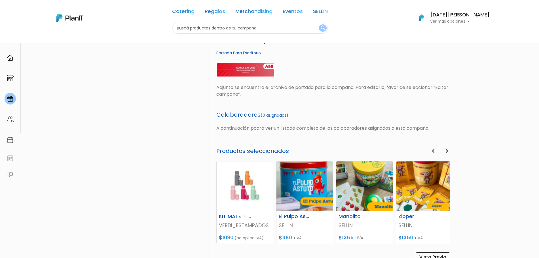
scroll to position [188, 0]
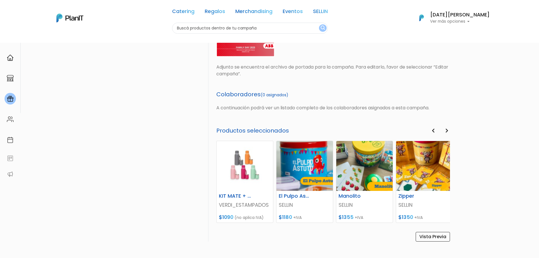
click at [446, 131] on icon "button" at bounding box center [446, 130] width 3 height 5
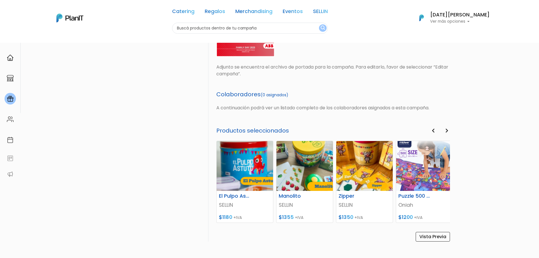
click at [446, 131] on icon "button" at bounding box center [446, 130] width 3 height 5
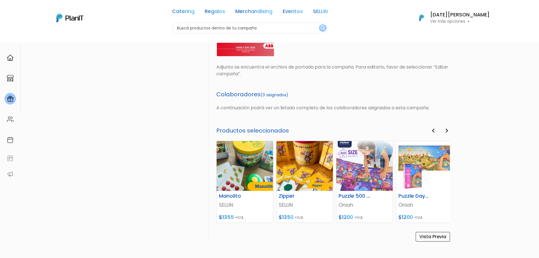
click at [446, 131] on icon "button" at bounding box center [446, 130] width 3 height 5
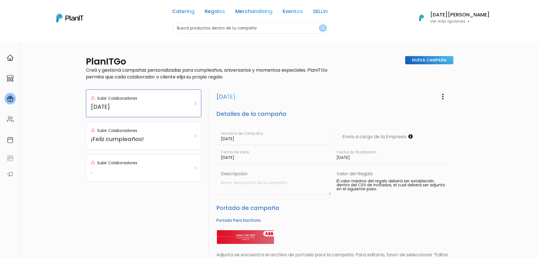
scroll to position [219, 0]
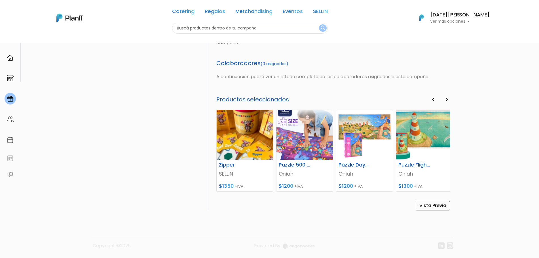
click at [445, 101] on icon "button" at bounding box center [446, 99] width 3 height 5
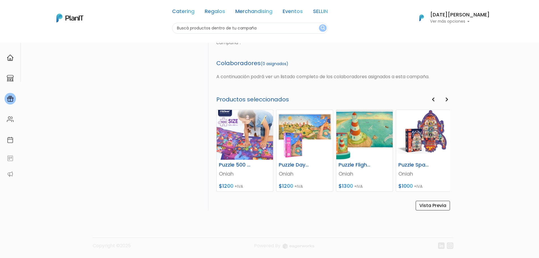
click at [445, 101] on icon "button" at bounding box center [446, 99] width 3 height 5
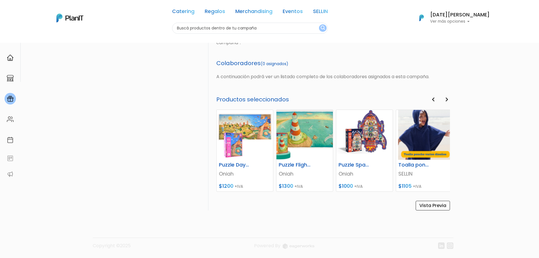
click at [445, 101] on icon "button" at bounding box center [446, 99] width 3 height 5
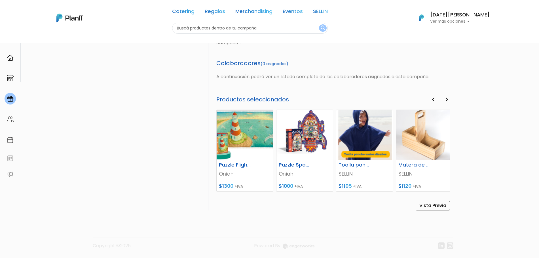
click at [448, 97] on button "Next" at bounding box center [447, 99] width 6 height 7
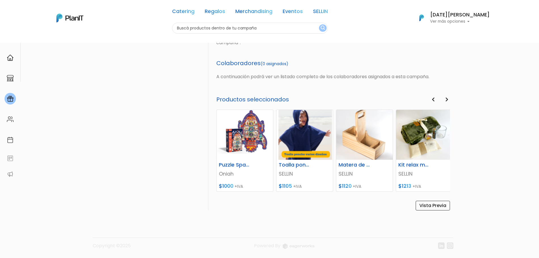
click at [448, 97] on button "Next" at bounding box center [447, 99] width 6 height 7
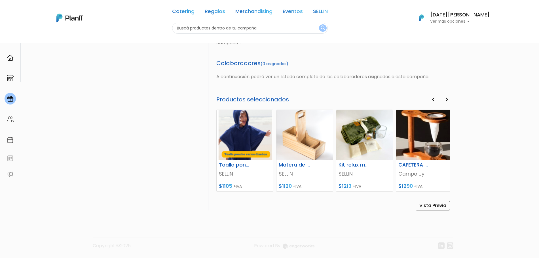
click at [448, 97] on button "Next" at bounding box center [447, 99] width 6 height 7
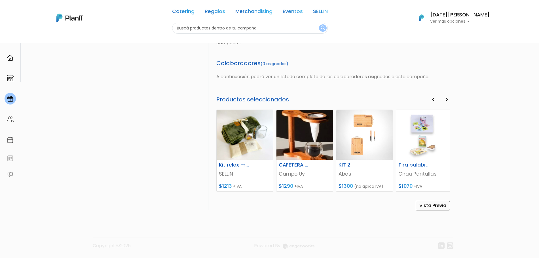
click at [448, 97] on button "Next" at bounding box center [447, 99] width 6 height 7
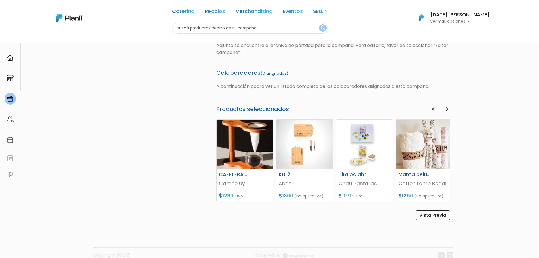
scroll to position [0, 0]
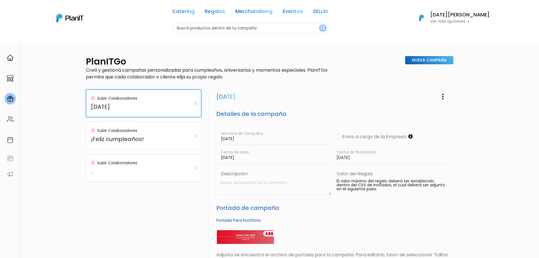
click at [158, 108] on h5 "[DATE]" at bounding box center [136, 106] width 90 height 7
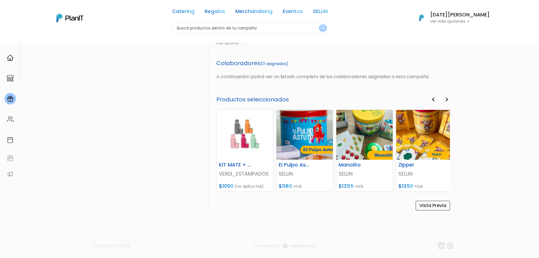
scroll to position [219, 0]
click at [451, 102] on div "Family day Editar Campaña Eliminar Campaña Detalles de la campaña FAMILY DAY No…" at bounding box center [330, 41] width 245 height 340
click at [444, 99] on button "Next" at bounding box center [447, 99] width 6 height 7
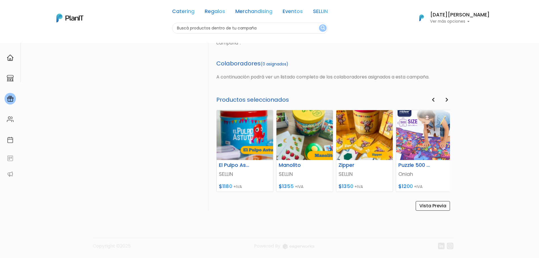
click at [444, 99] on button "Next" at bounding box center [447, 99] width 6 height 7
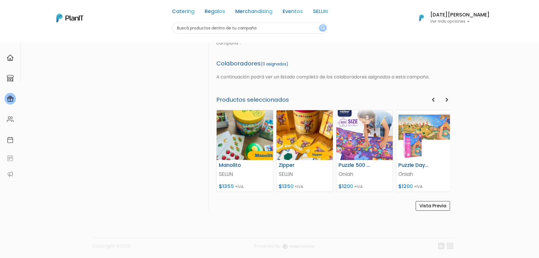
click at [444, 99] on button "Next" at bounding box center [447, 99] width 6 height 7
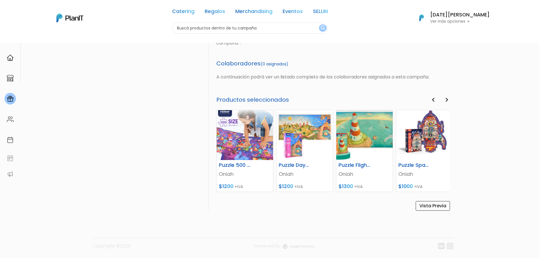
click at [444, 99] on button "Next" at bounding box center [447, 99] width 6 height 7
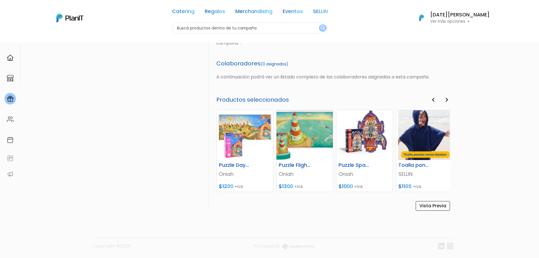
click at [444, 99] on button "Next" at bounding box center [447, 99] width 6 height 7
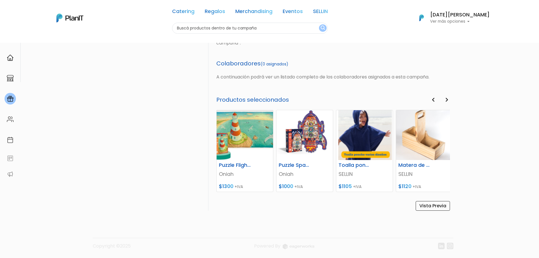
click at [444, 99] on button "Next" at bounding box center [447, 99] width 6 height 7
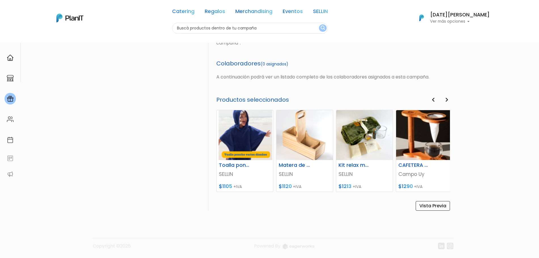
click at [444, 99] on button "Next" at bounding box center [447, 99] width 6 height 7
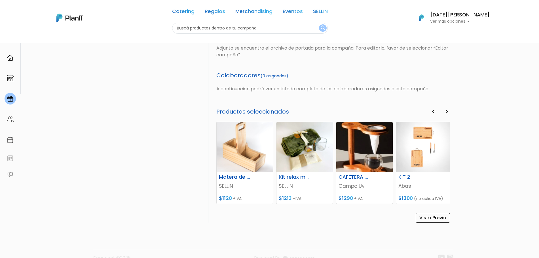
scroll to position [219, 0]
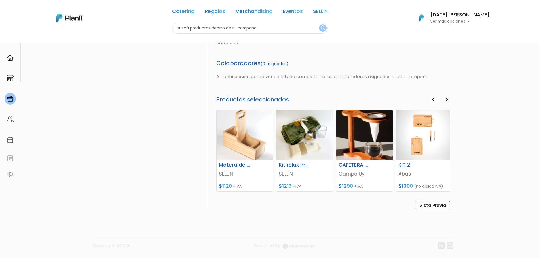
click at [449, 101] on button "Next" at bounding box center [447, 99] width 6 height 7
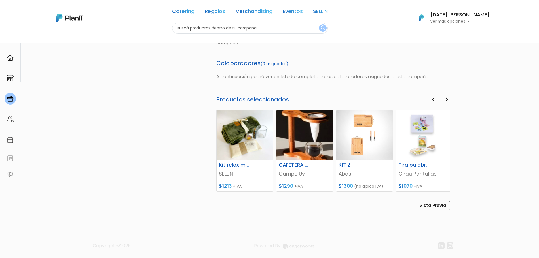
click at [449, 101] on button "Next" at bounding box center [447, 99] width 6 height 7
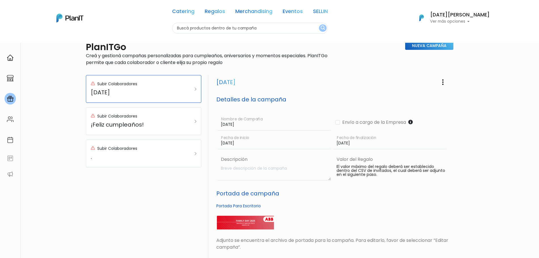
scroll to position [2, 0]
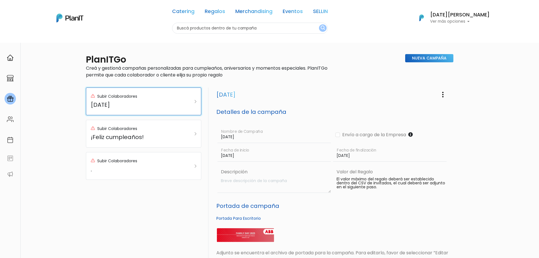
click at [105, 103] on h5 "[DATE]" at bounding box center [136, 104] width 90 height 7
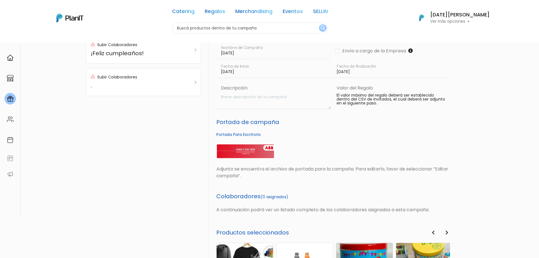
scroll to position [84, 0]
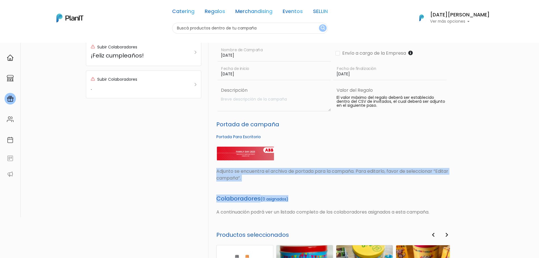
drag, startPoint x: 538, startPoint y: 156, endPoint x: 506, endPoint y: 188, distance: 45.1
click at [506, 188] on div "PlanITGo Creá y gestioná campañas personalizadas para cumpleaños, aniversarios …" at bounding box center [269, 176] width 539 height 435
click at [487, 169] on div "PlanITGo Creá y gestioná campañas personalizadas para cumpleaños, aniversarios …" at bounding box center [269, 176] width 539 height 435
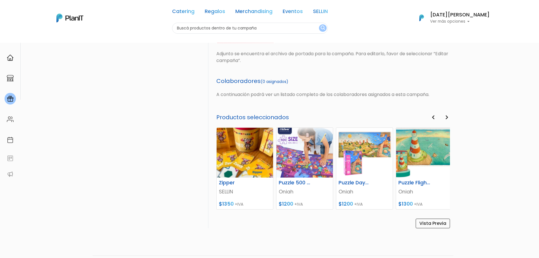
scroll to position [216, 0]
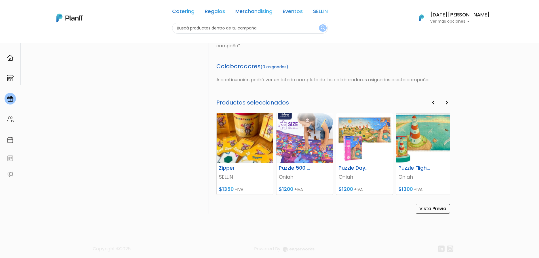
click at [447, 104] on icon "button" at bounding box center [446, 102] width 3 height 5
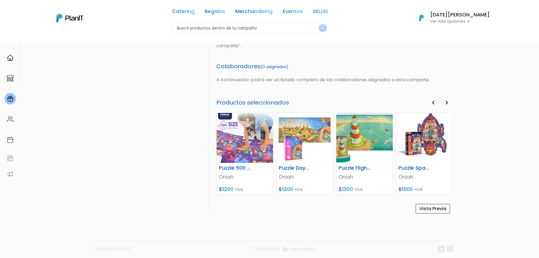
click at [447, 104] on icon "button" at bounding box center [446, 102] width 3 height 5
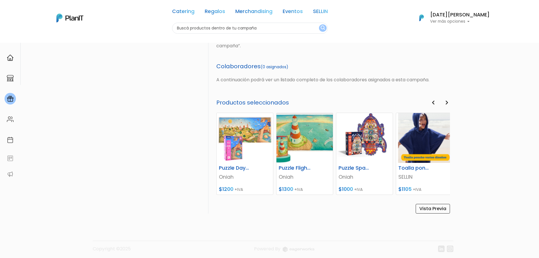
click at [447, 104] on icon "button" at bounding box center [446, 102] width 3 height 5
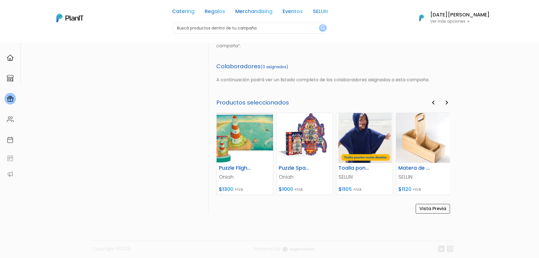
click at [447, 104] on icon "button" at bounding box center [446, 102] width 3 height 5
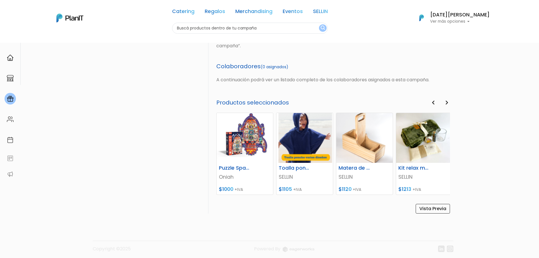
click at [447, 104] on icon "button" at bounding box center [446, 102] width 3 height 5
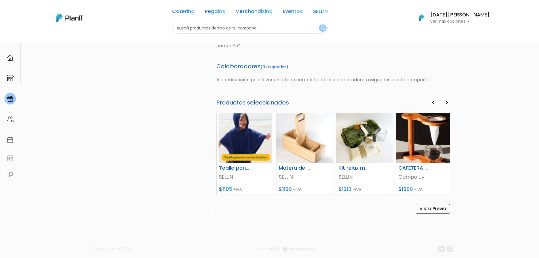
click at [447, 104] on icon "button" at bounding box center [446, 102] width 3 height 5
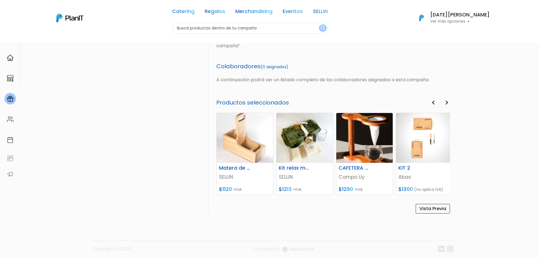
click at [447, 104] on icon "button" at bounding box center [446, 102] width 3 height 5
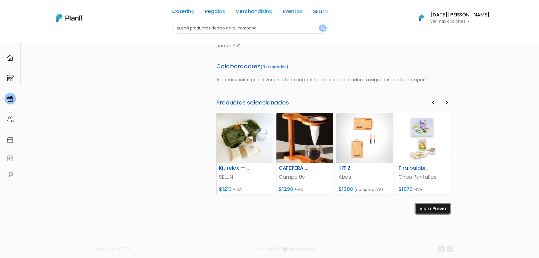
click at [431, 209] on link "Vista Previa" at bounding box center [433, 209] width 34 height 10
click at [8, 96] on img at bounding box center [10, 99] width 7 height 7
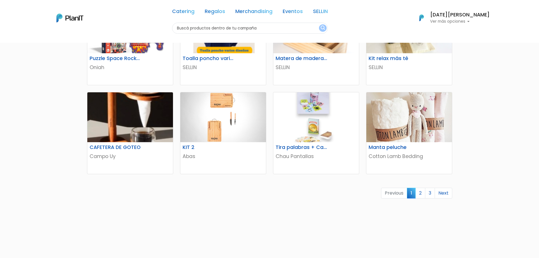
scroll to position [338, 0]
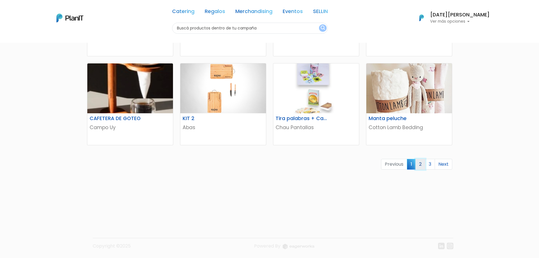
click at [419, 164] on link "2" at bounding box center [420, 164] width 10 height 11
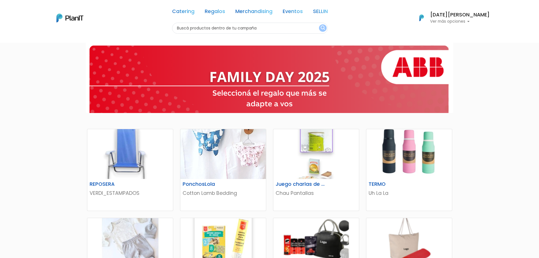
scroll to position [1, 0]
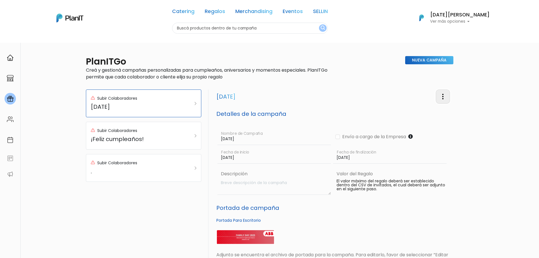
click at [441, 97] on img "button" at bounding box center [442, 96] width 7 height 7
click at [412, 111] on link "Editar Campaña" at bounding box center [423, 113] width 51 height 12
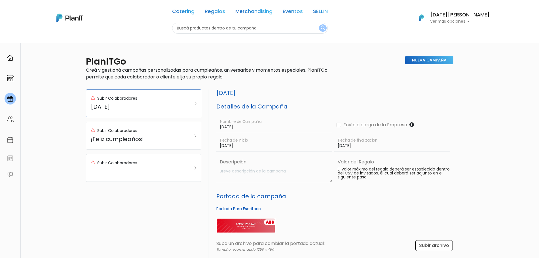
click at [340, 193] on h5 "Portada de la campaña" at bounding box center [334, 196] width 237 height 7
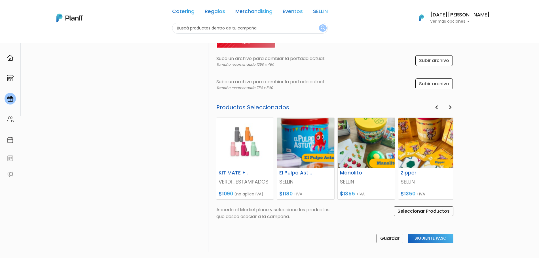
scroll to position [219, 0]
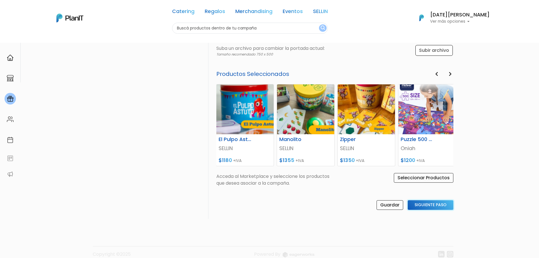
click at [429, 202] on input "Siguiente Paso" at bounding box center [431, 205] width 46 height 10
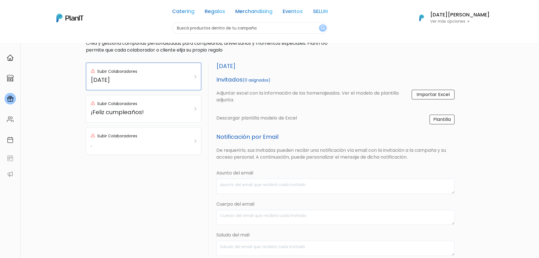
scroll to position [25, 0]
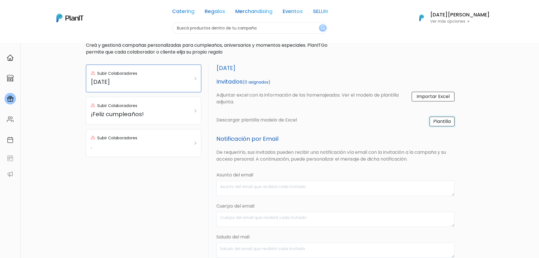
click at [436, 123] on link "Plantilla" at bounding box center [441, 122] width 25 height 10
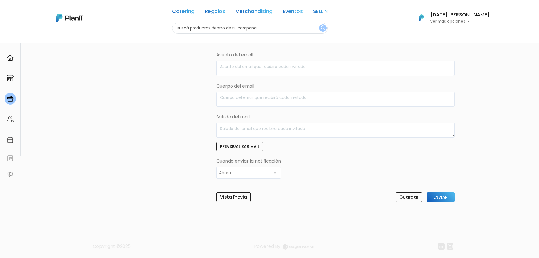
scroll to position [146, 0]
click at [255, 168] on select "Ahora Aniversario Cumpleaños Customizado" at bounding box center [248, 172] width 65 height 12
click at [499, 155] on div "PlanITGo Creá y gestioná campañas personalizadas para cumpleaños, aniversarios …" at bounding box center [269, 77] width 539 height 361
